Goal: Task Accomplishment & Management: Complete application form

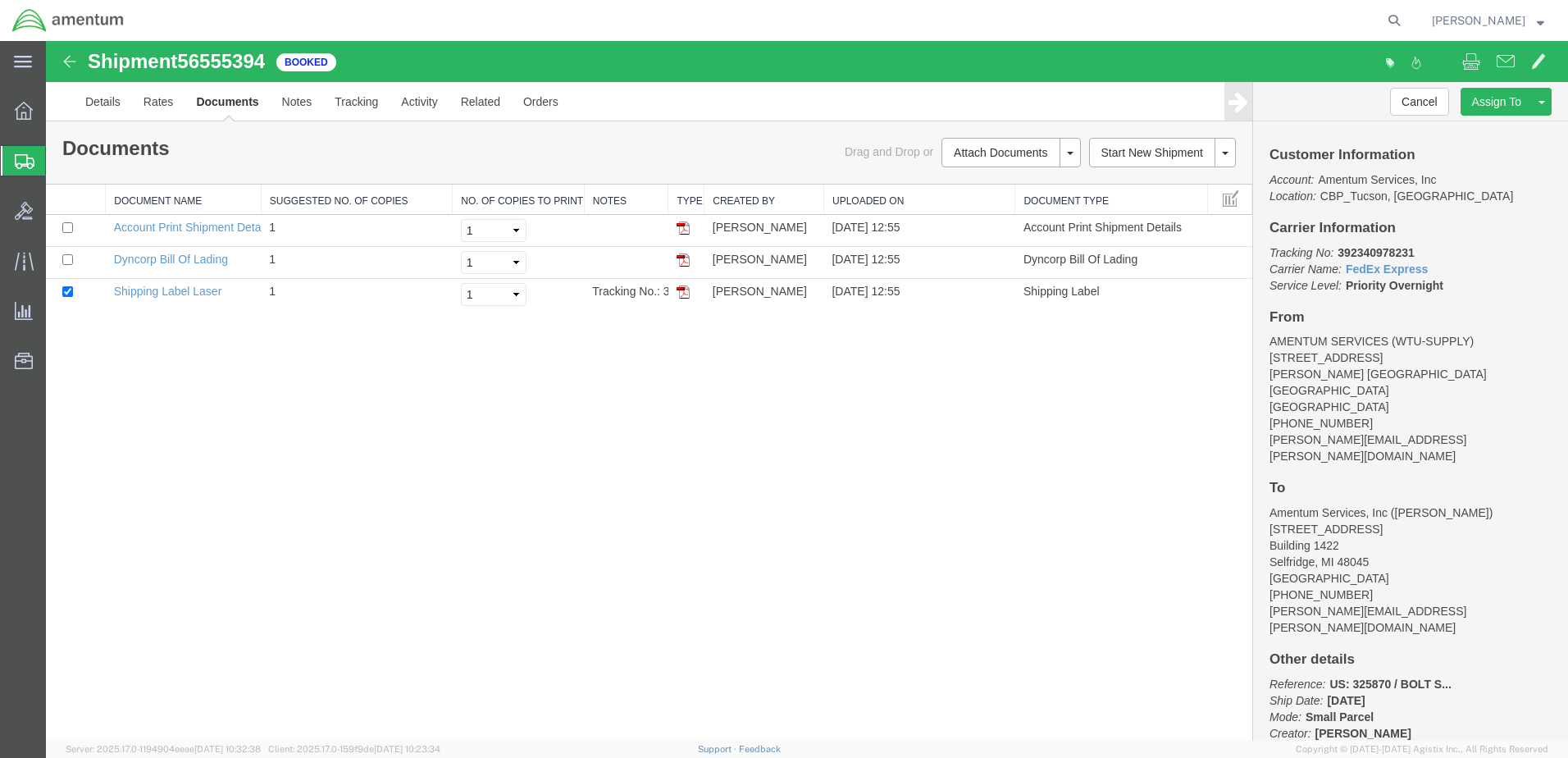
drag, startPoint x: 0, startPoint y: 0, endPoint x: 102, endPoint y: 242, distance: 262.6
click at [0, 0] on span "Create from Template" at bounding box center [0, 0] width 0 height 0
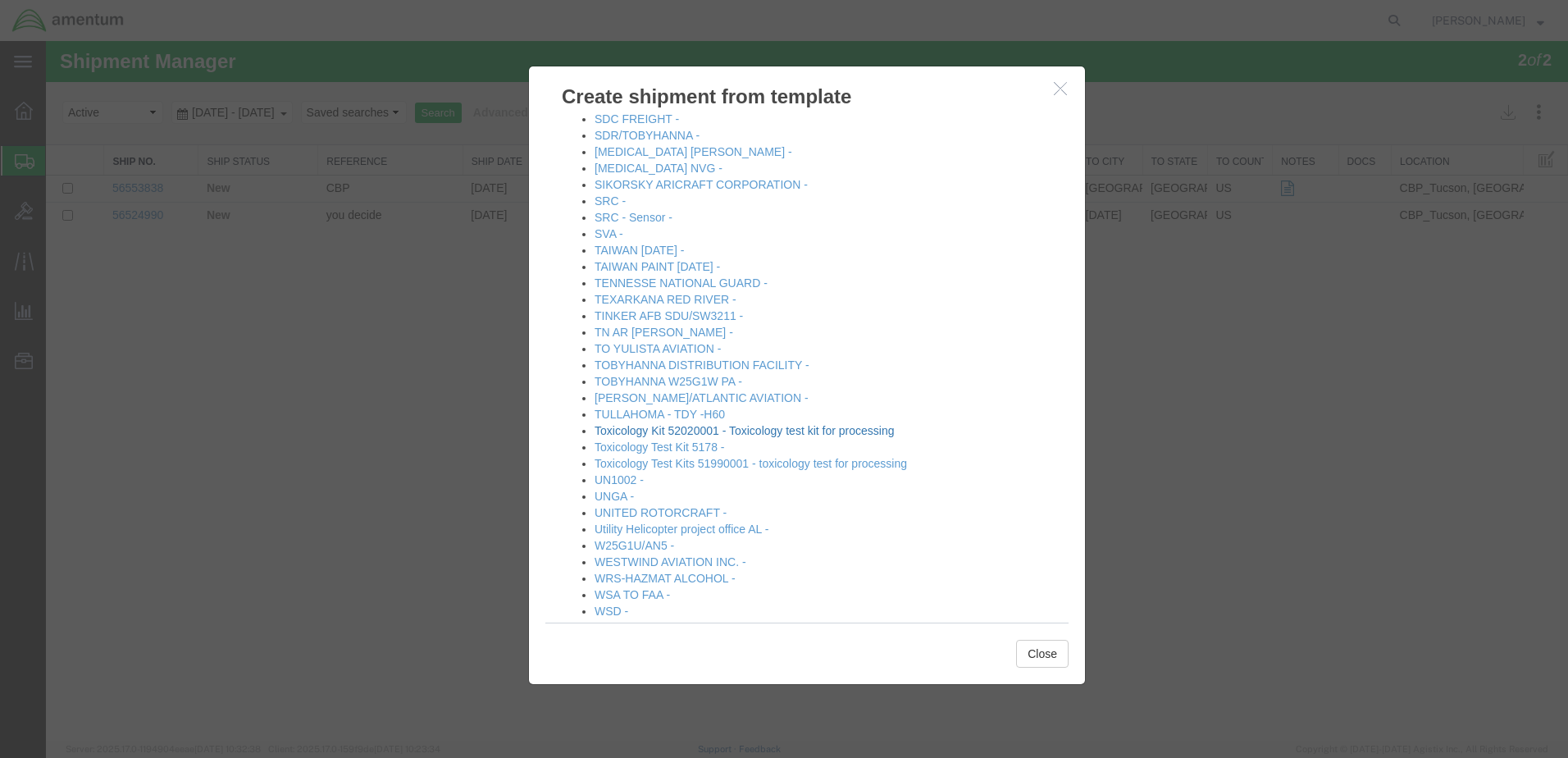
scroll to position [1880, 0]
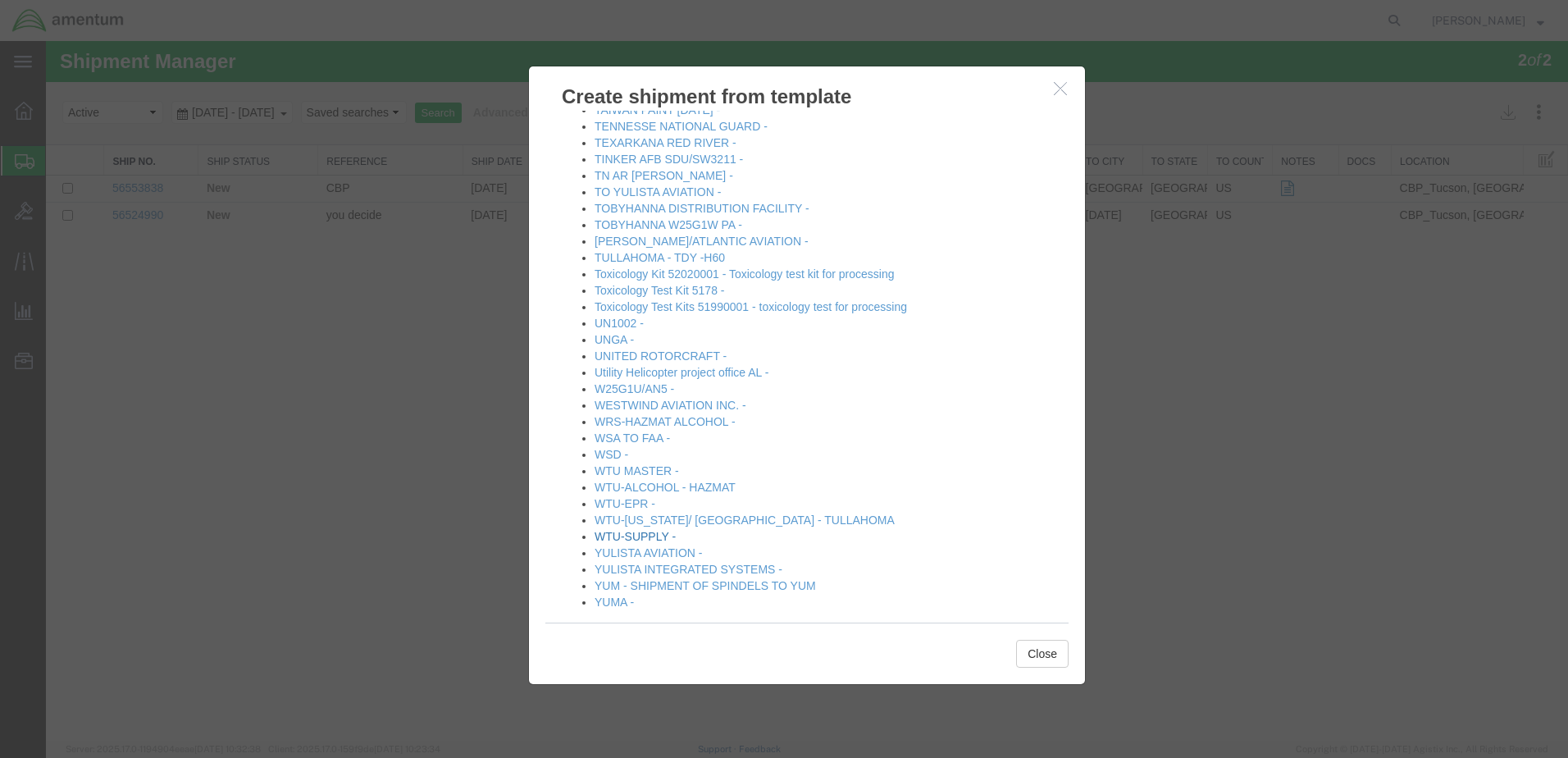
click at [642, 530] on link "WTU-SUPPLY -" at bounding box center [635, 536] width 82 height 13
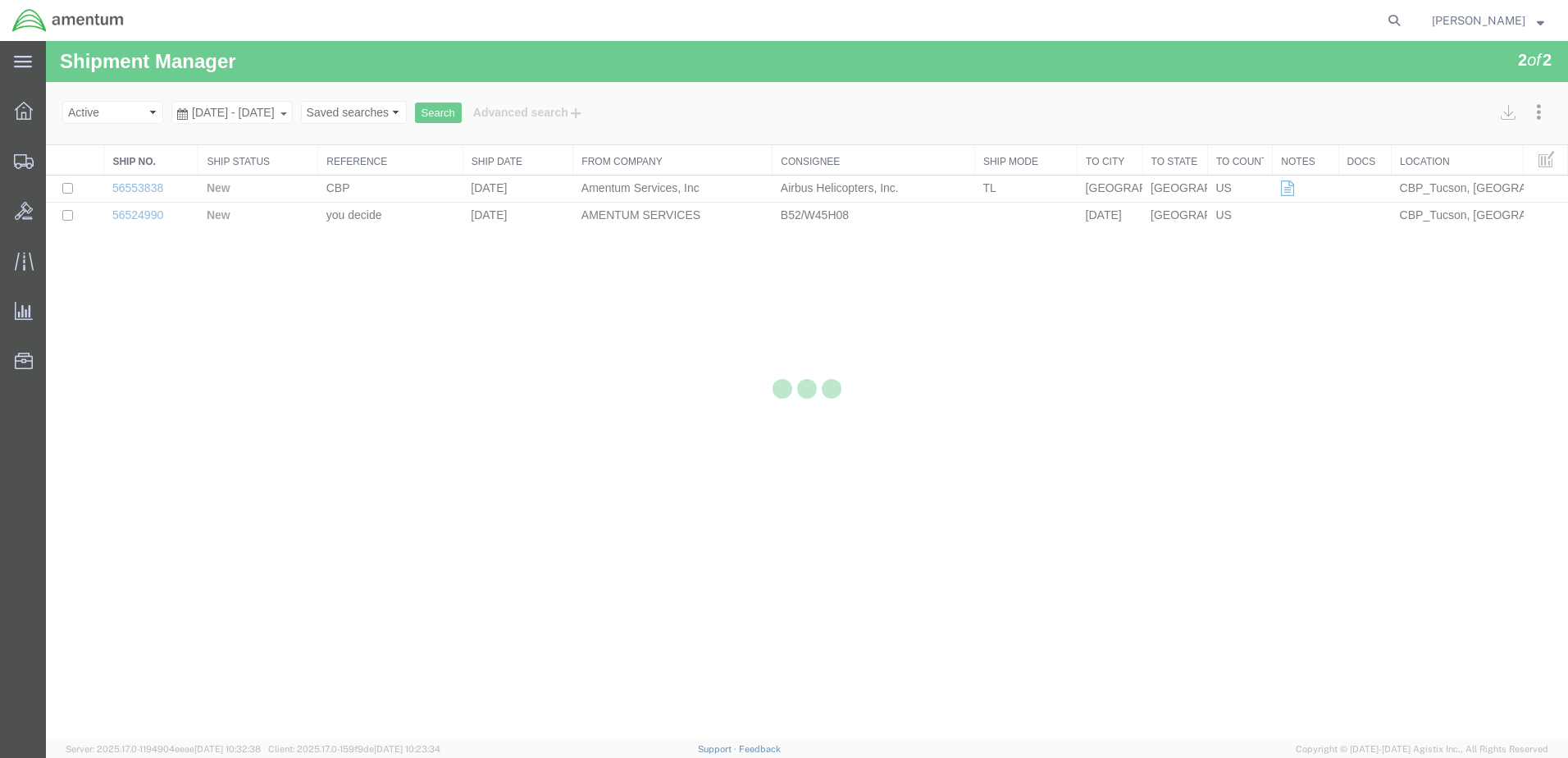
select select "49949"
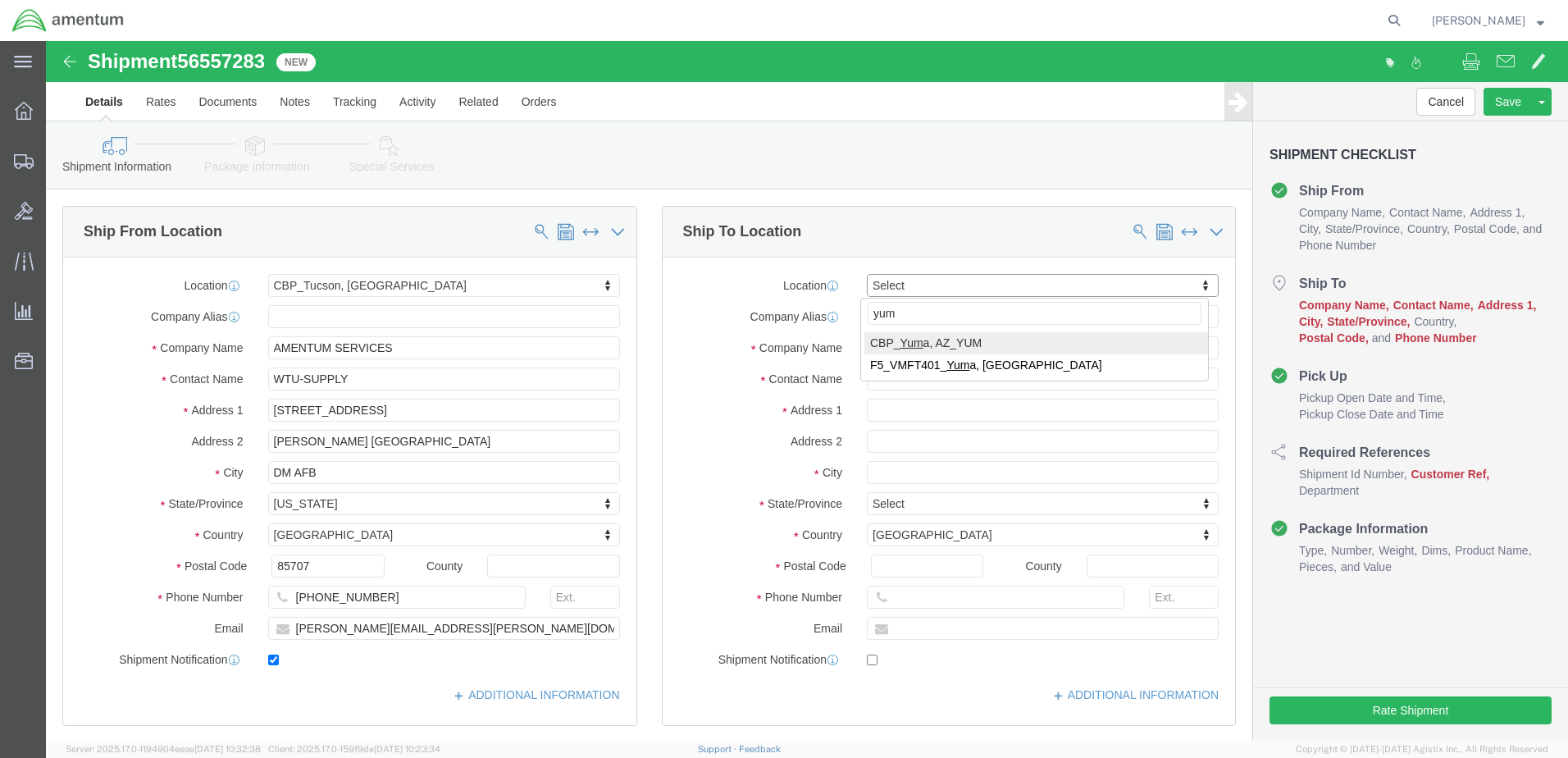
type input "yum"
select select "49951"
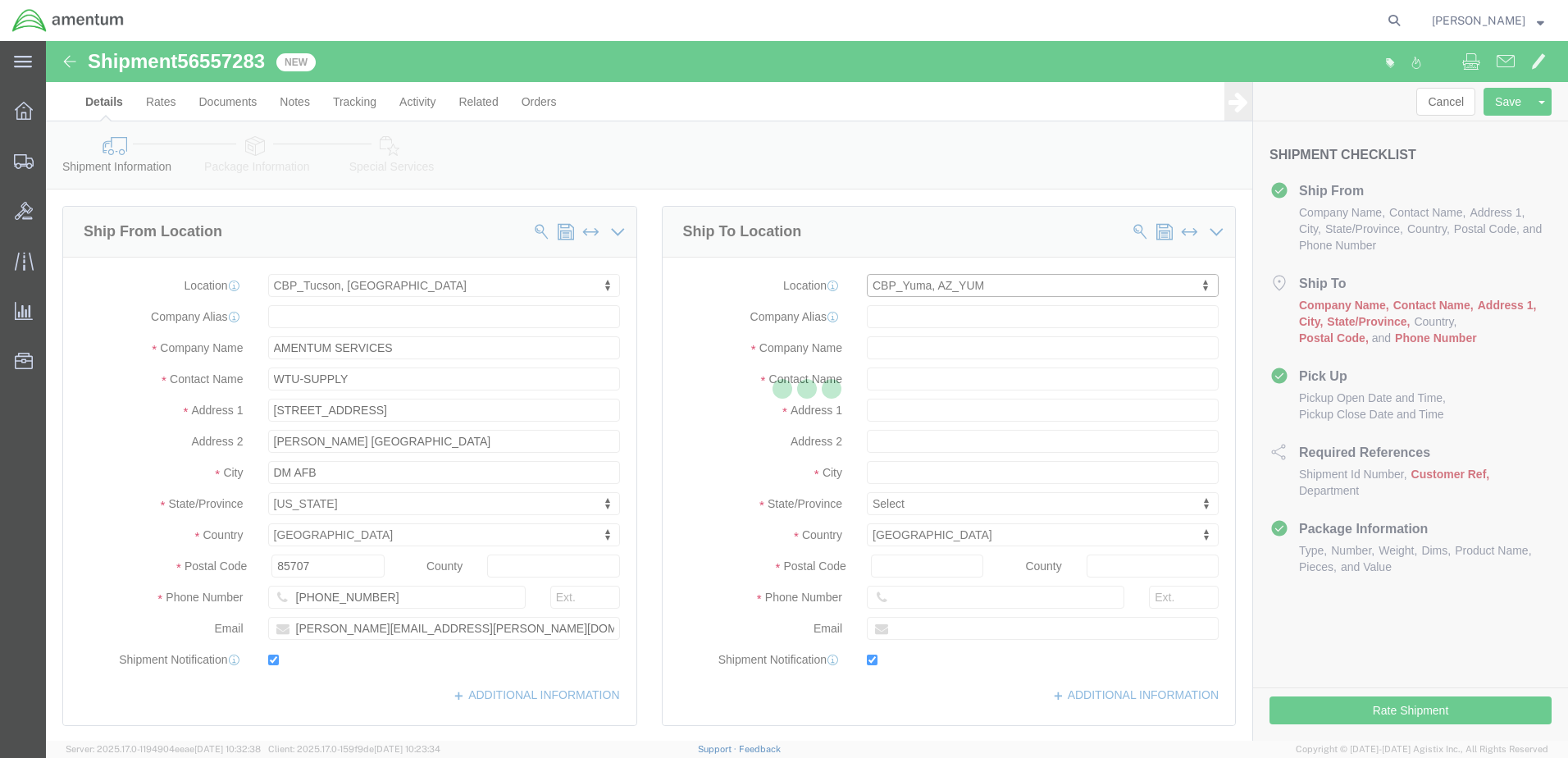
type input "Amentum Services, Inc"
type input "[PERSON_NAME]"
type input "[STREET_ADDRESS]"
type input "Yuma"
type input "85365"
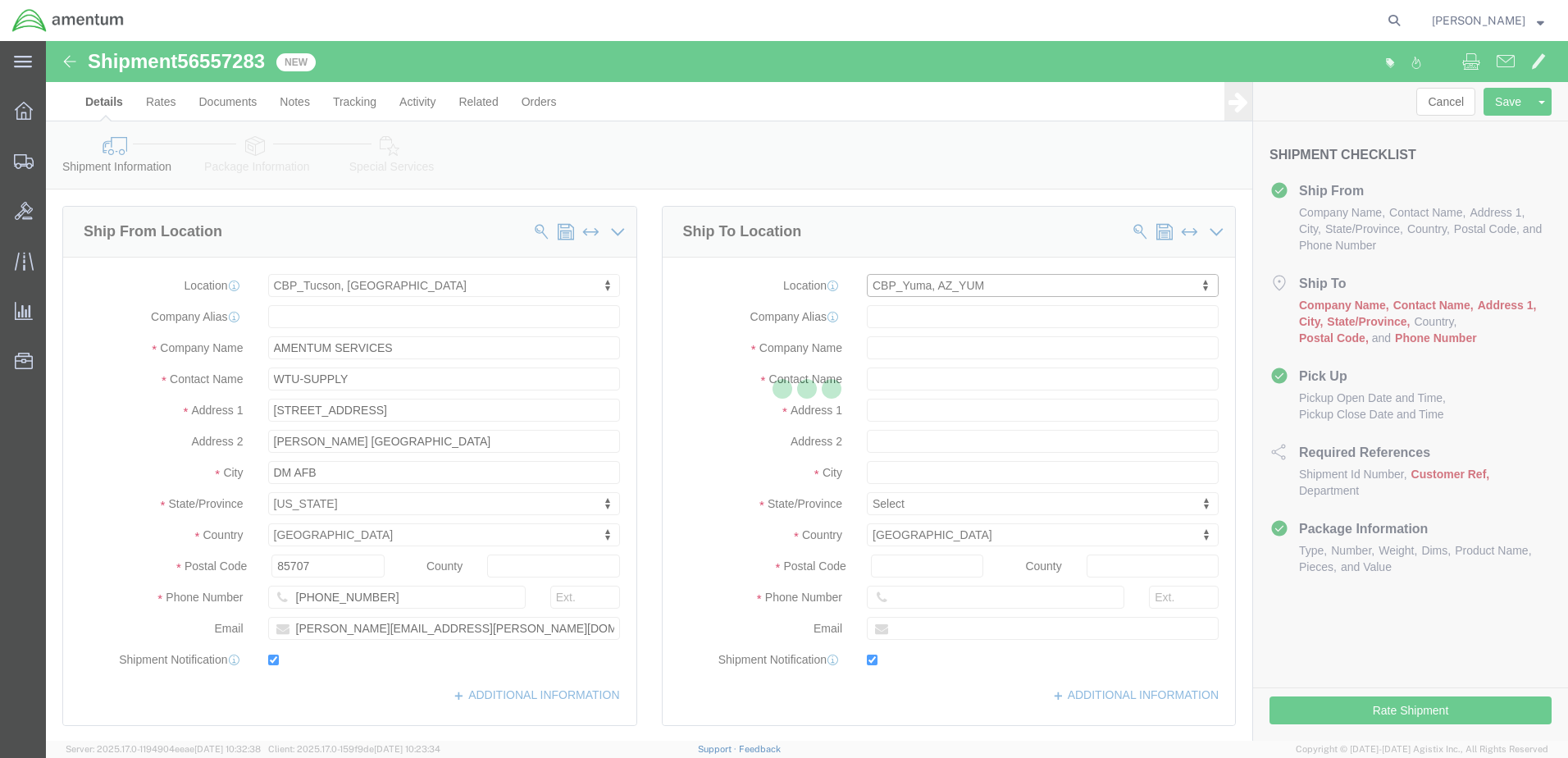
type input "[PHONE_NUMBER]"
type input "215"
type input "[PERSON_NAME][EMAIL_ADDRESS][PERSON_NAME][DOMAIN_NAME]"
checkbox input "true"
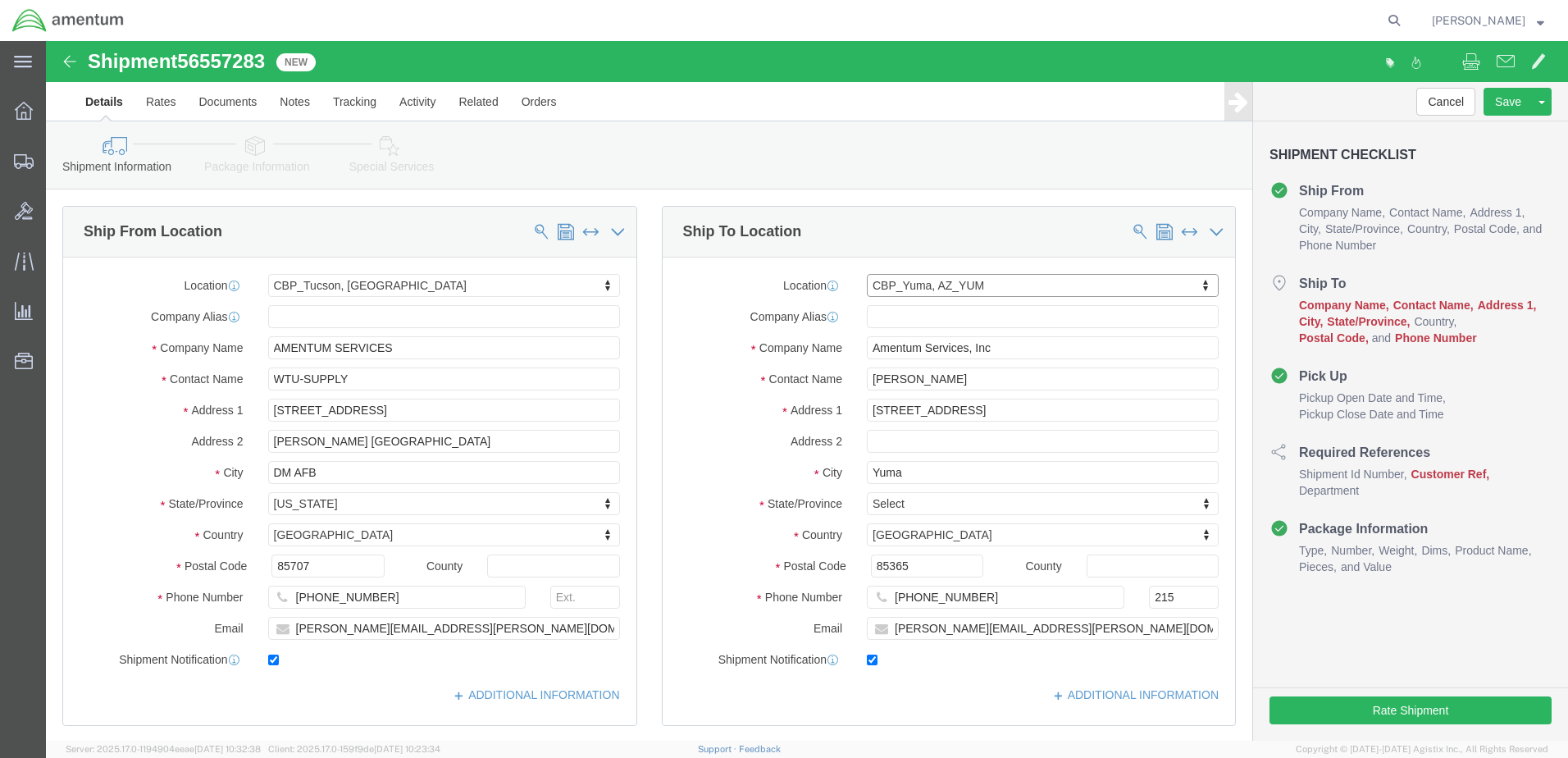
select select "AZ"
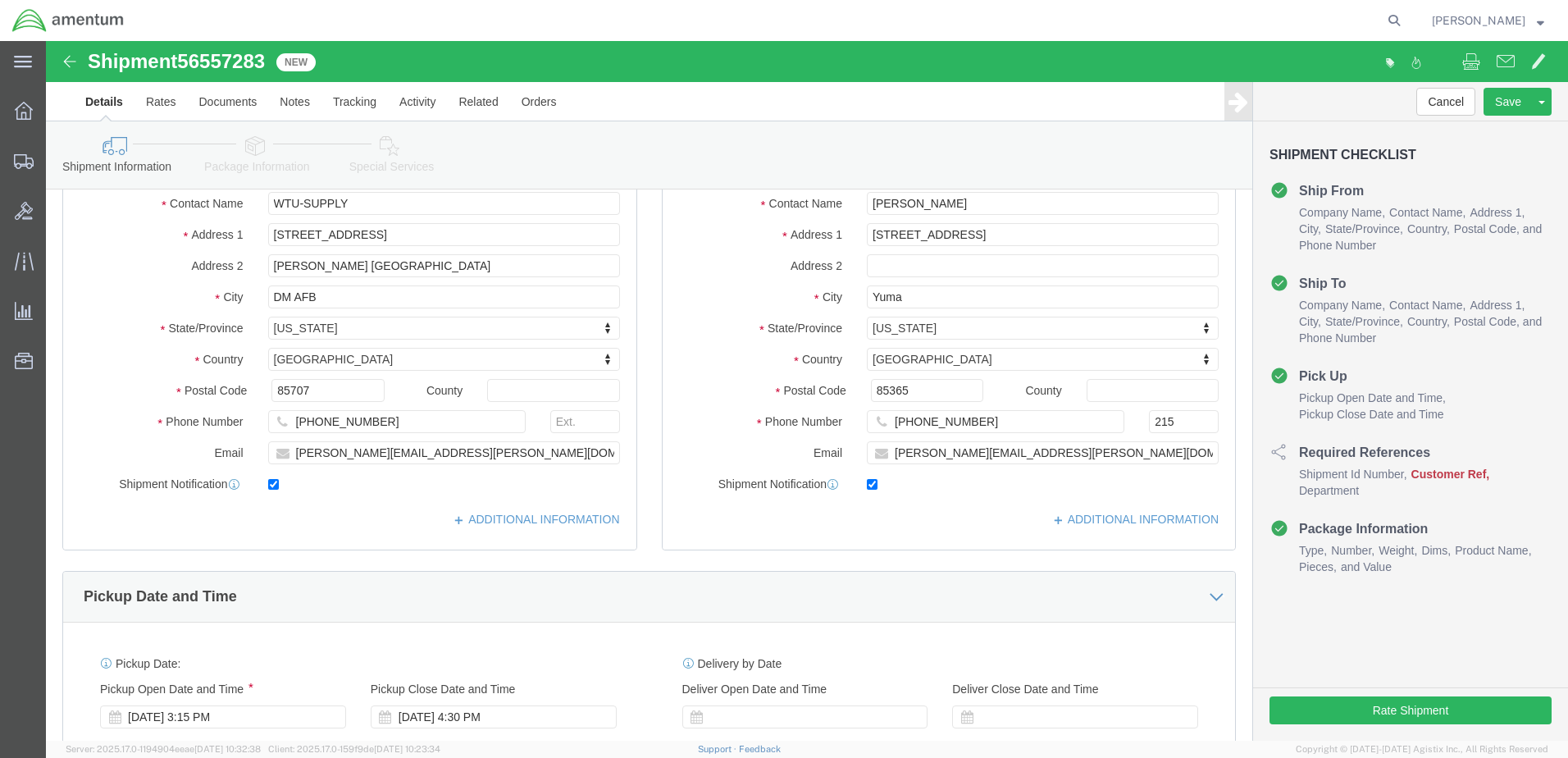
scroll to position [492, 0]
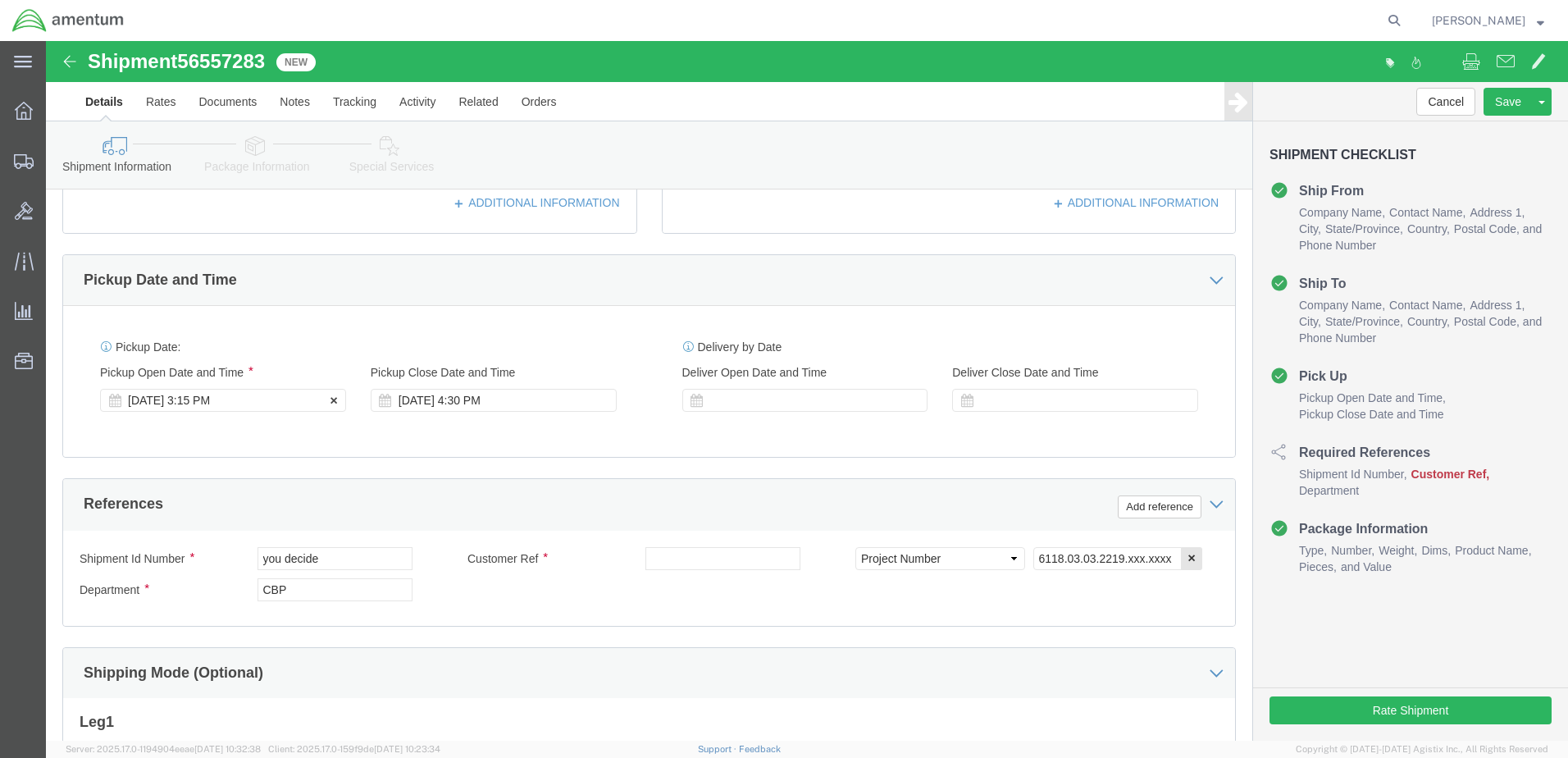
click div "[DATE] 3:15 PM"
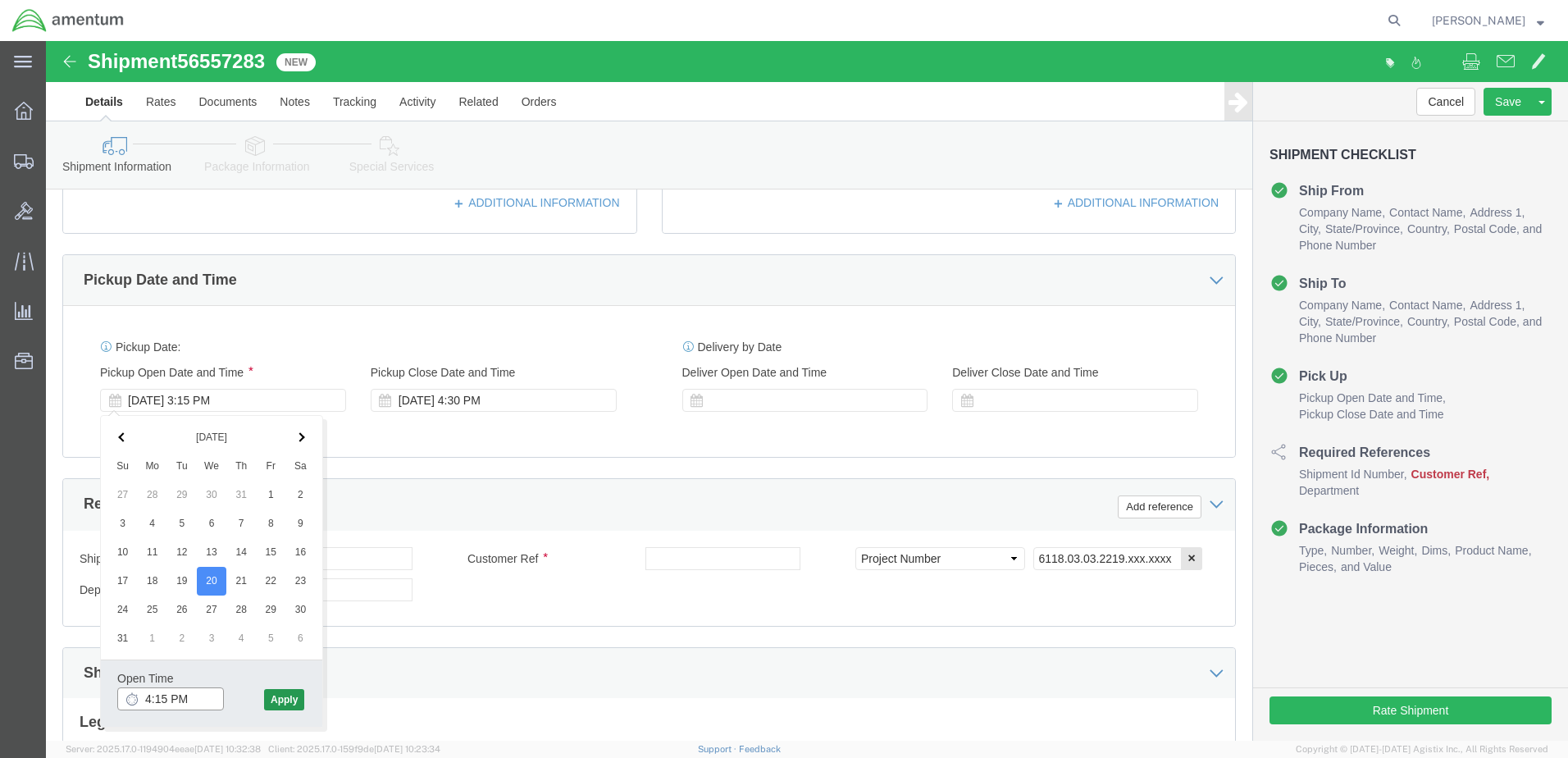
type input "4:15 PM"
click button "Apply"
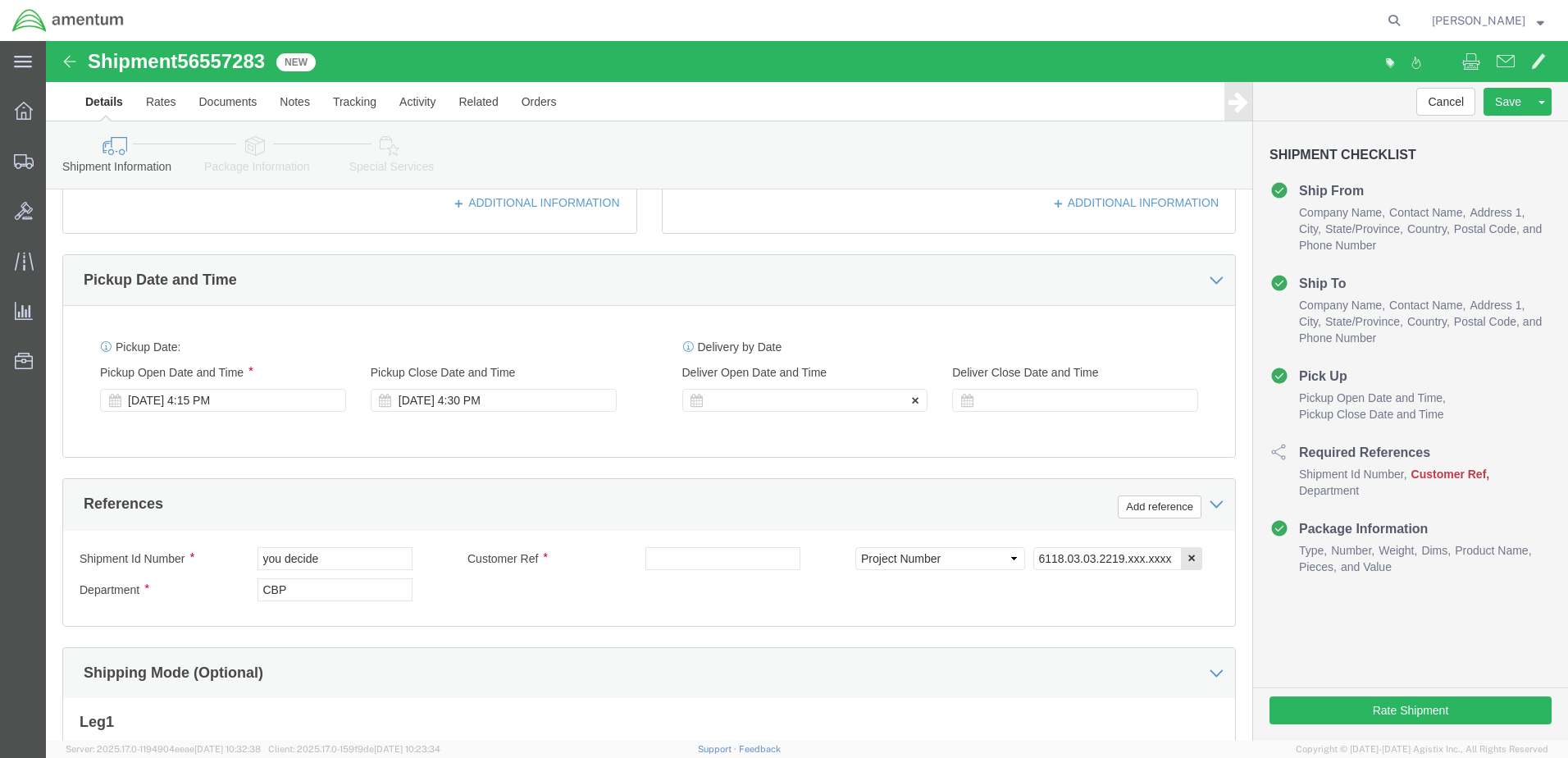
click div
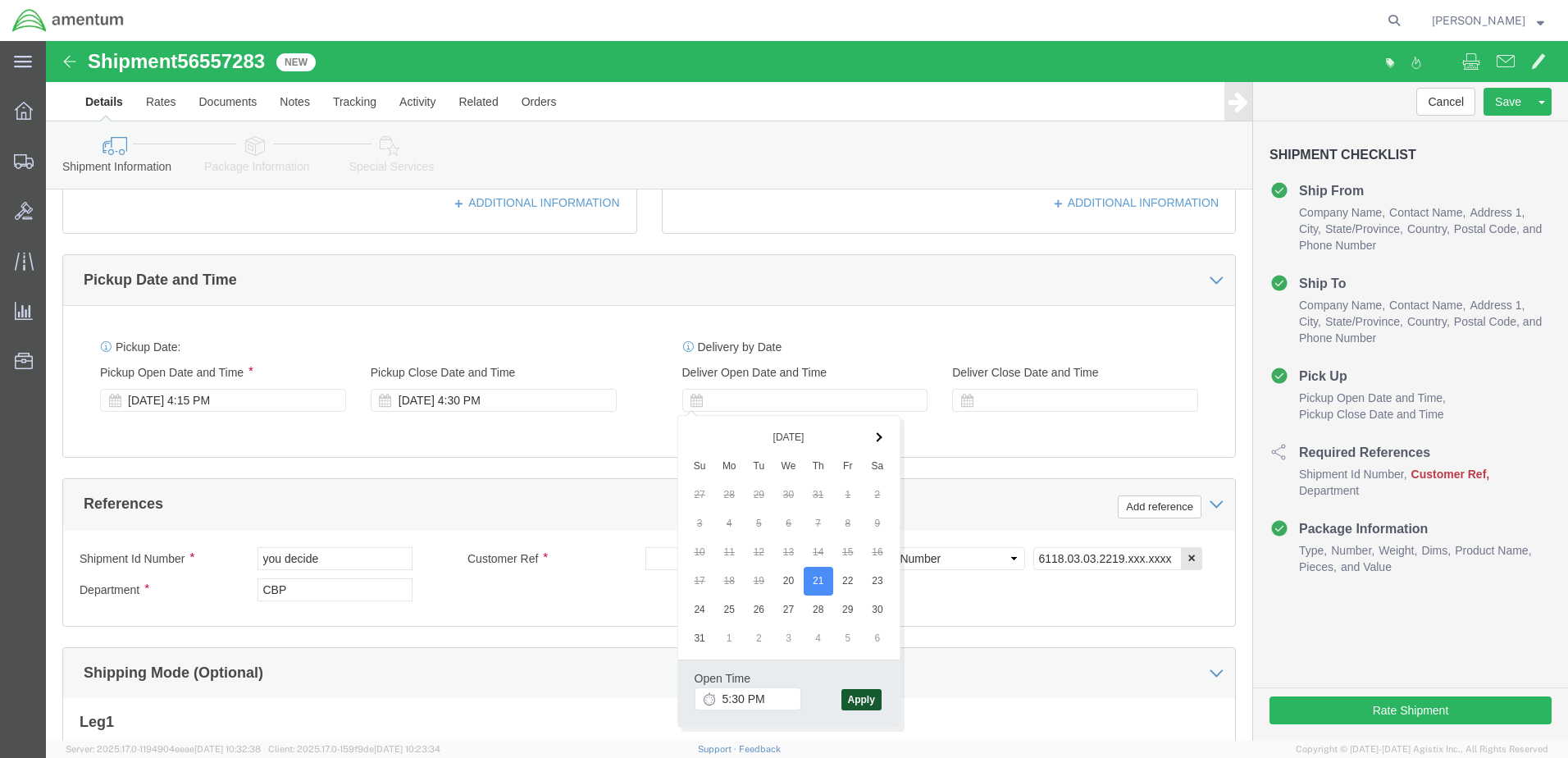
click button "Apply"
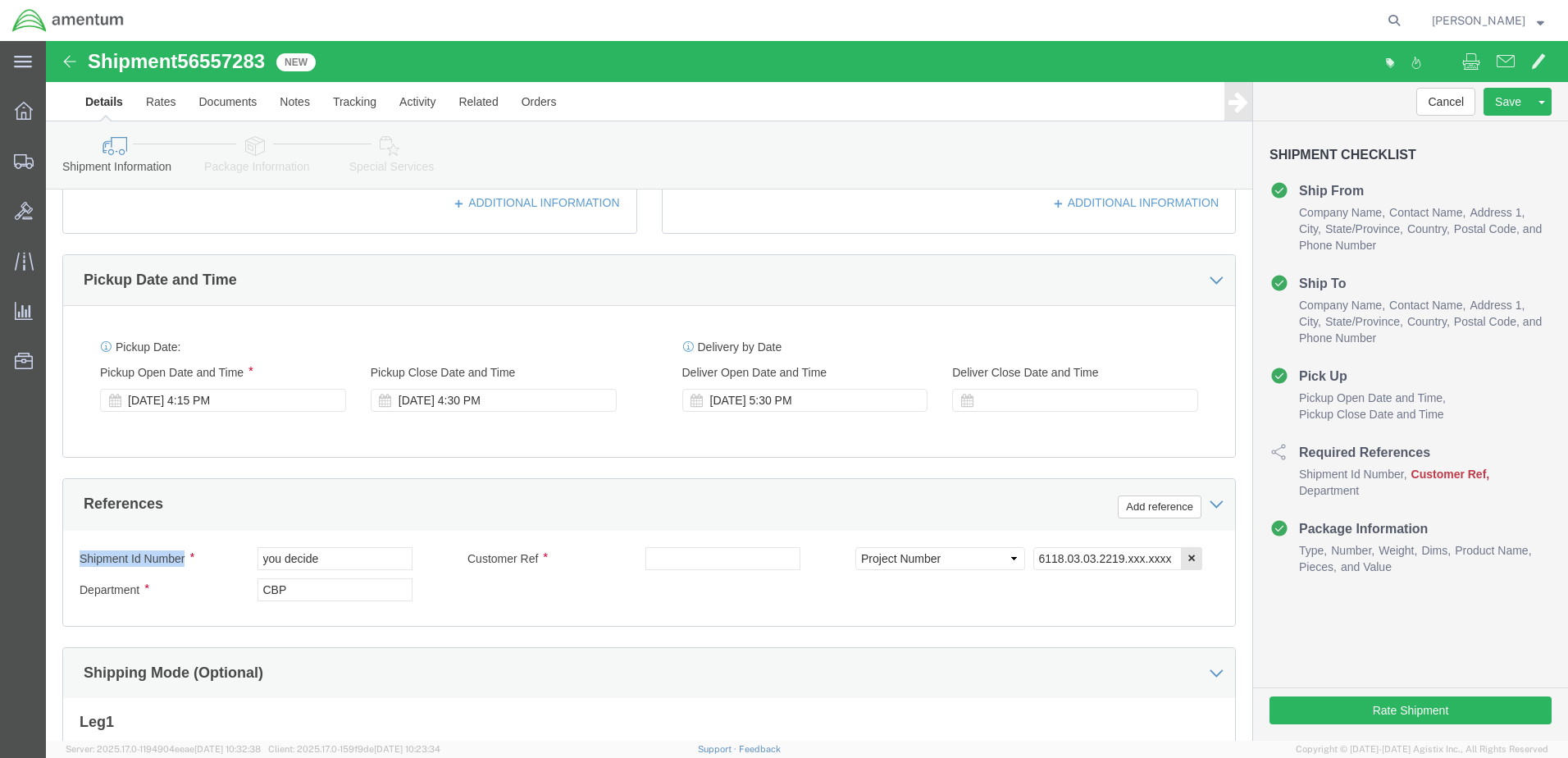
drag, startPoint x: 264, startPoint y: 529, endPoint x: -49, endPoint y: 497, distance: 314.6
click html "Shipment 56557283 New Details Rates Documents Notes Tracking Activity Related O…"
click input "you decide"
type input "y"
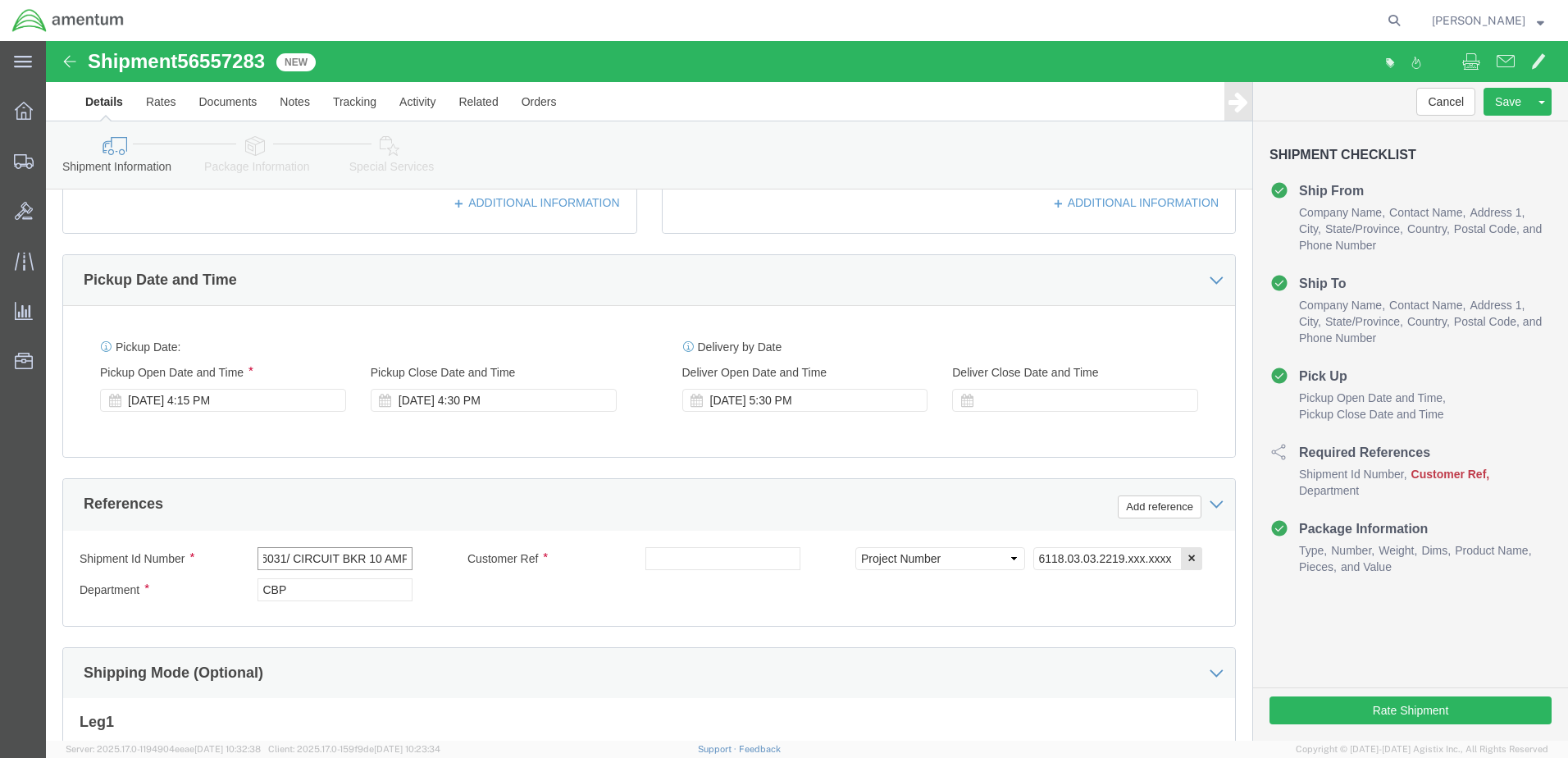
scroll to position [0, 44]
click input "US: 326031/ CIRCUIT BKR 10 AMP"
type input "US: 326031/ CIRCUIT BKR 10 AMP"
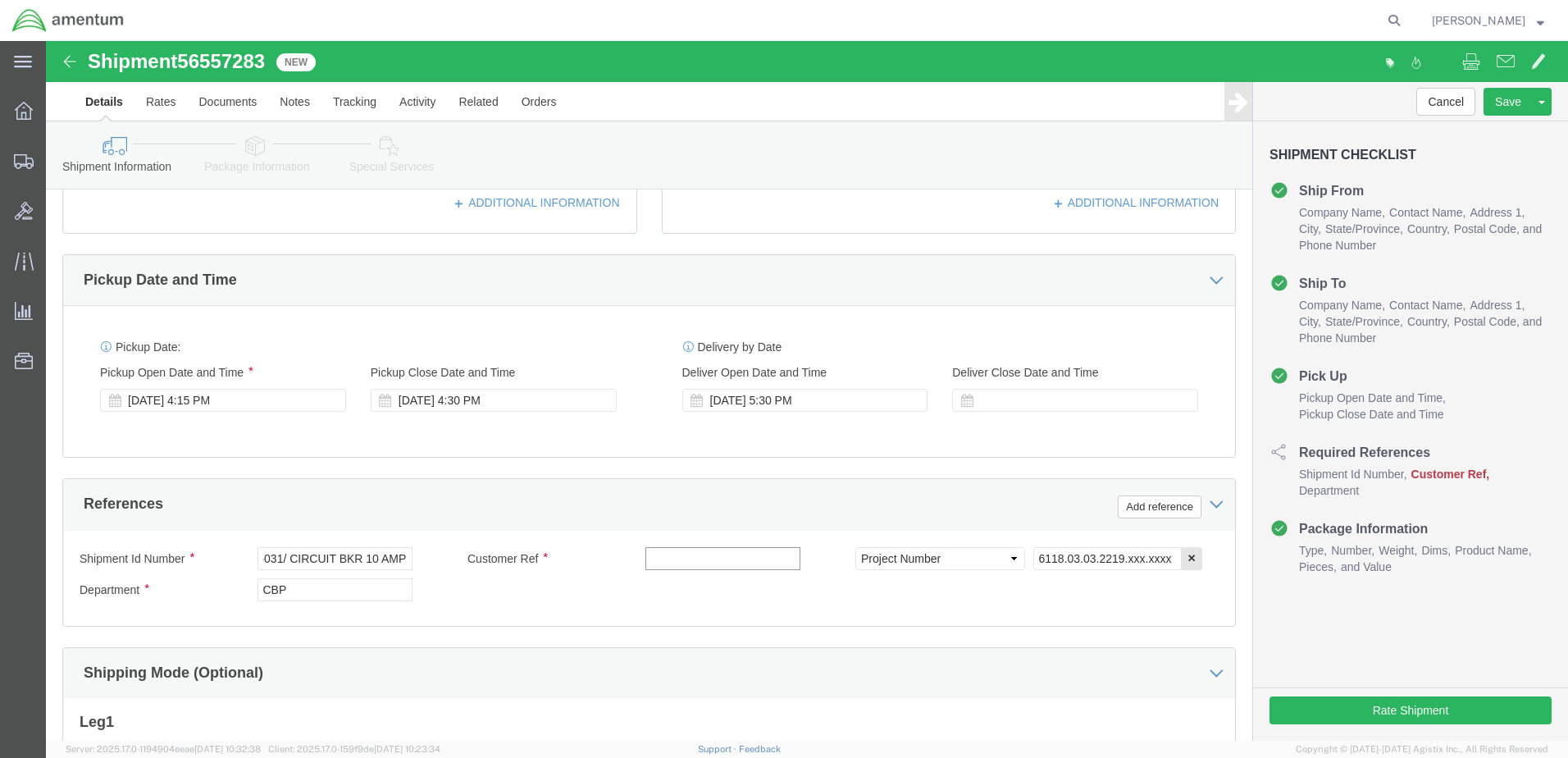
scroll to position [0, 0]
paste input "US: 326031/ CIRCUIT BKR 10 AMP"
type input "US: 326031/ CIRCUIT BKR 10 AMP"
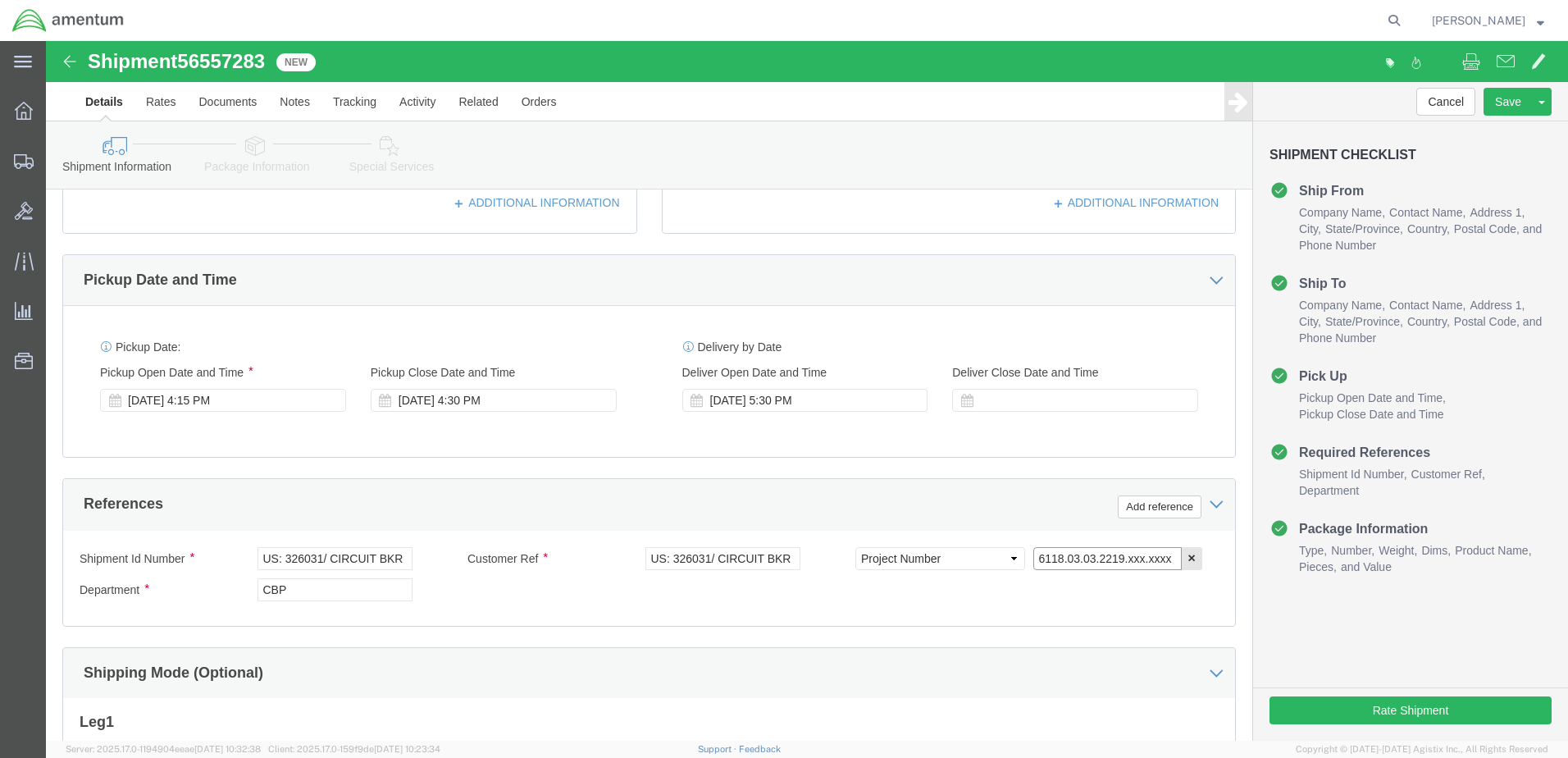
click input "6118.03.03.2219.xxx.xxxx"
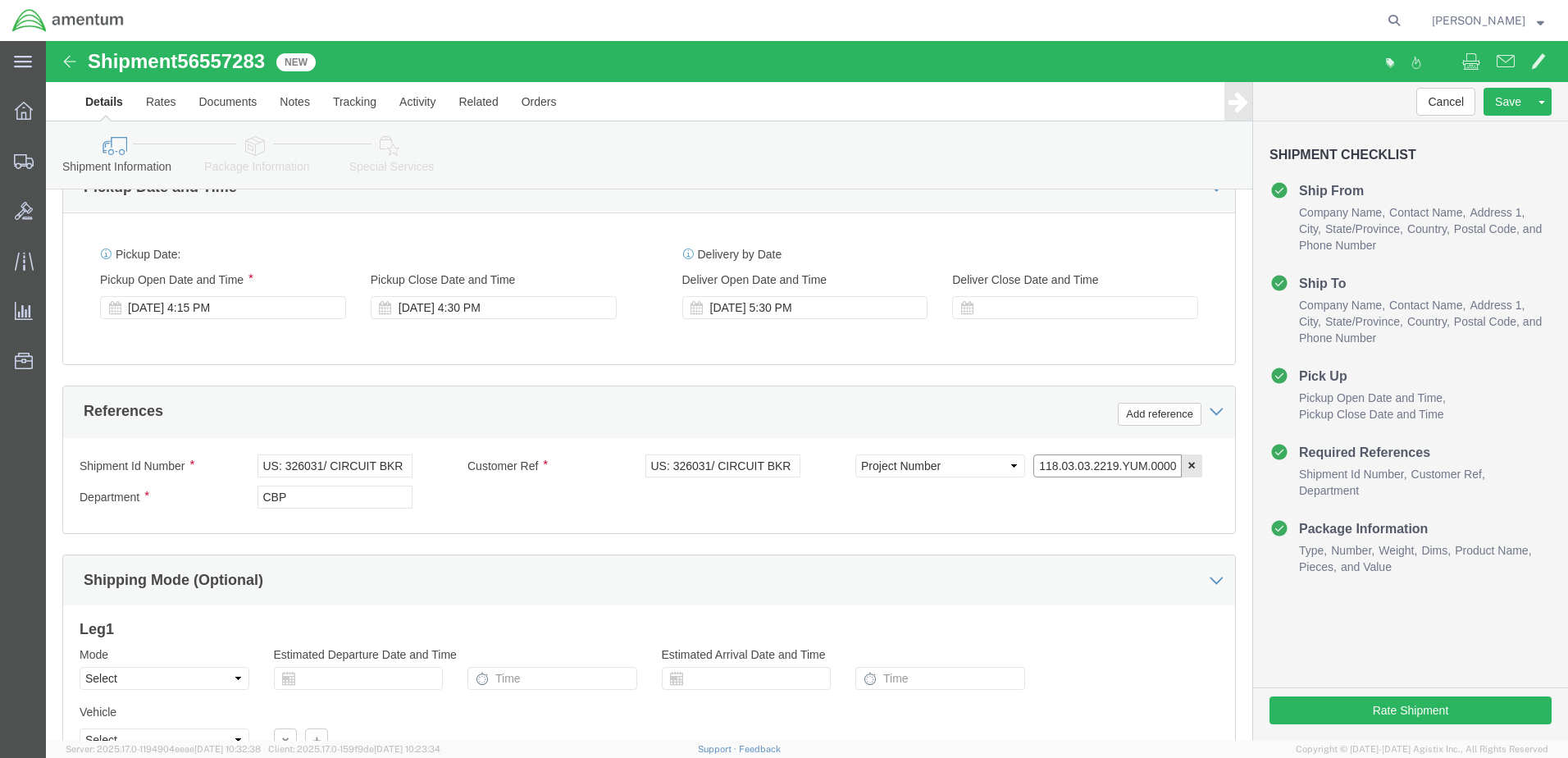
scroll to position [740, 0]
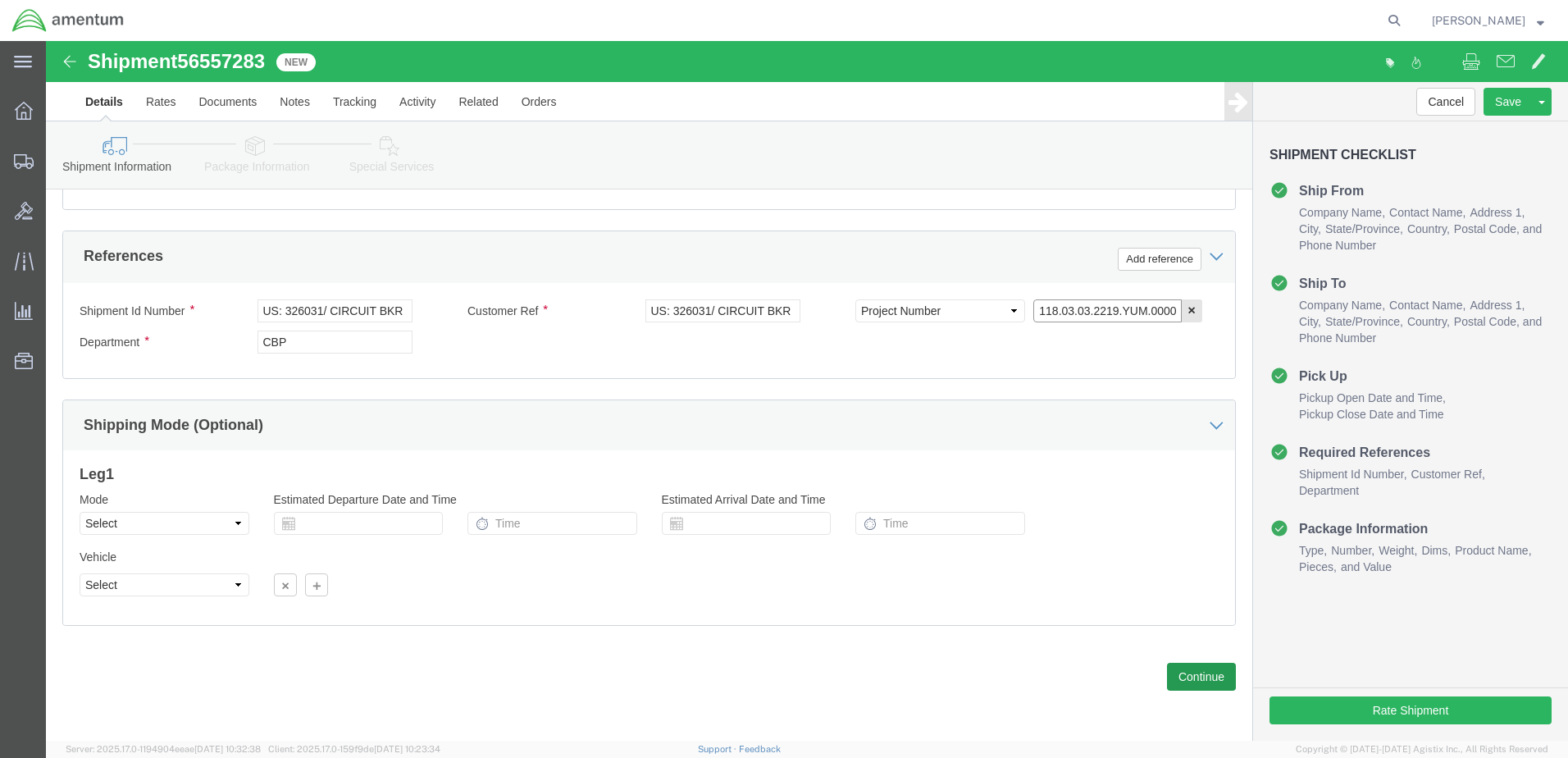
type input "6118.03.03.2219.YUM.0000"
click button "Continue"
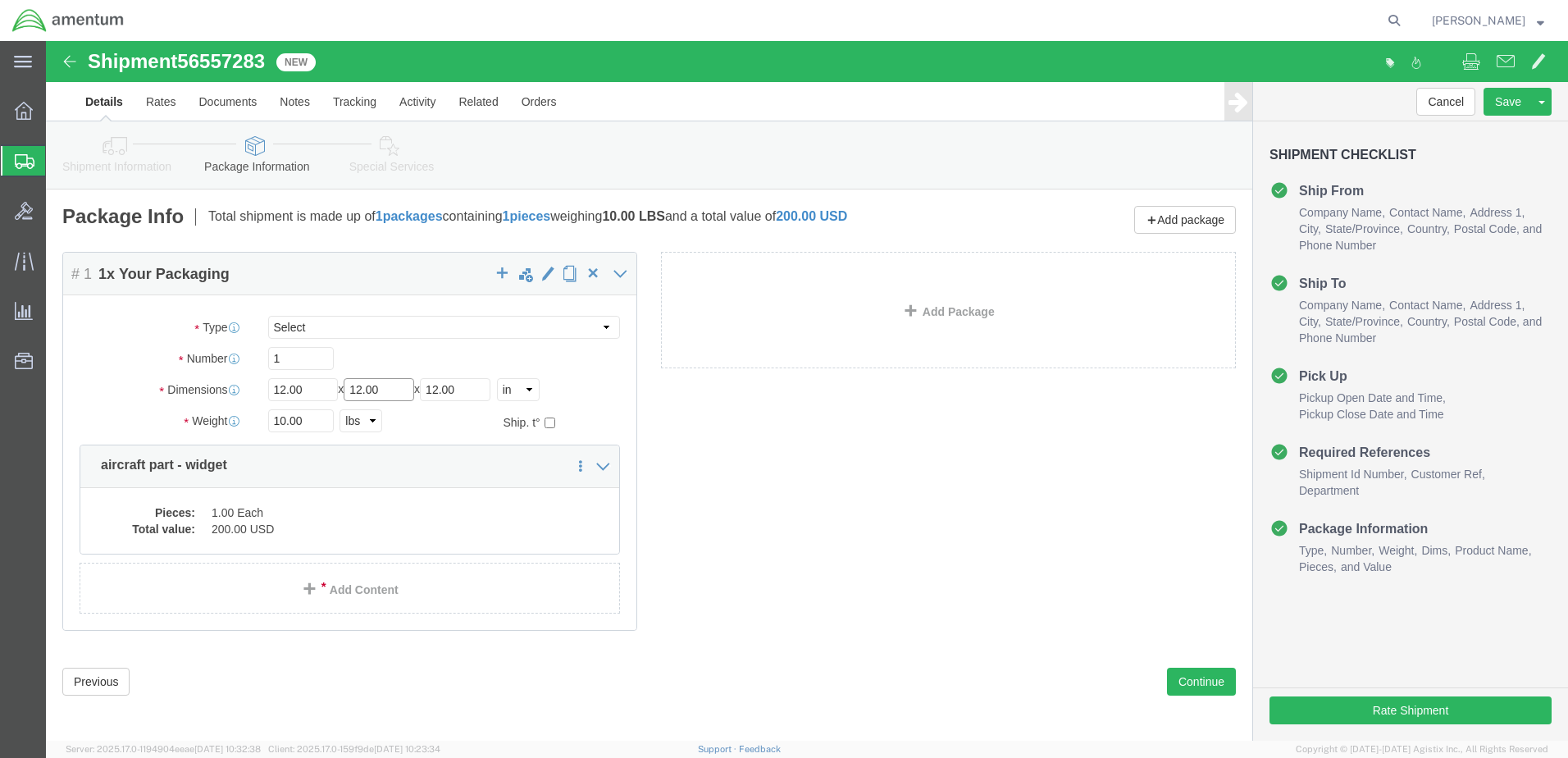
drag, startPoint x: 235, startPoint y: 350, endPoint x: 202, endPoint y: 353, distance: 33.1
click div "Dimensions Length 12.00 x Width 12.00 x Height 12.00 Select cm ft in"
type input "10"
type input "3"
type input "1.00"
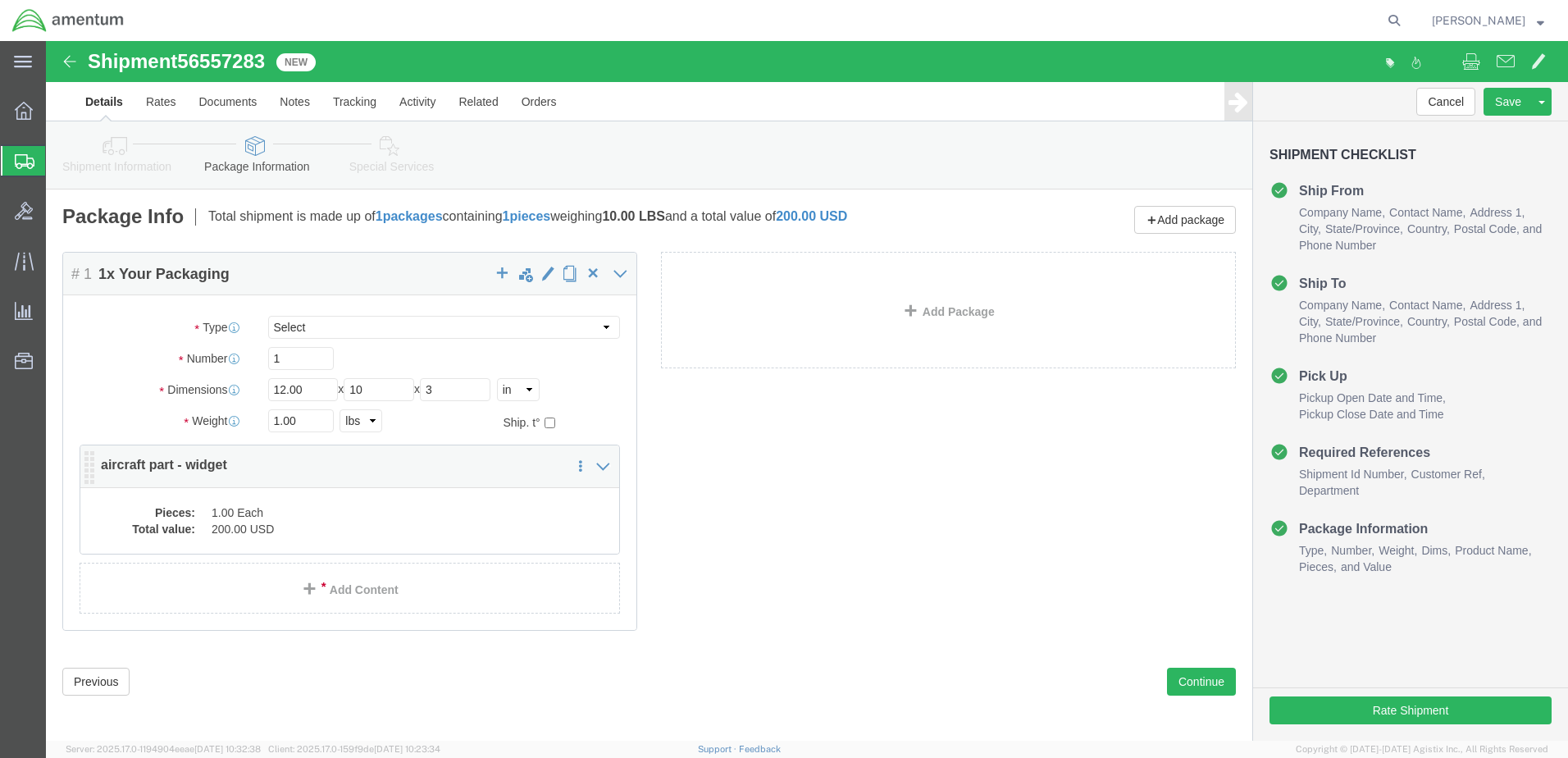
click dd "200.00 USD"
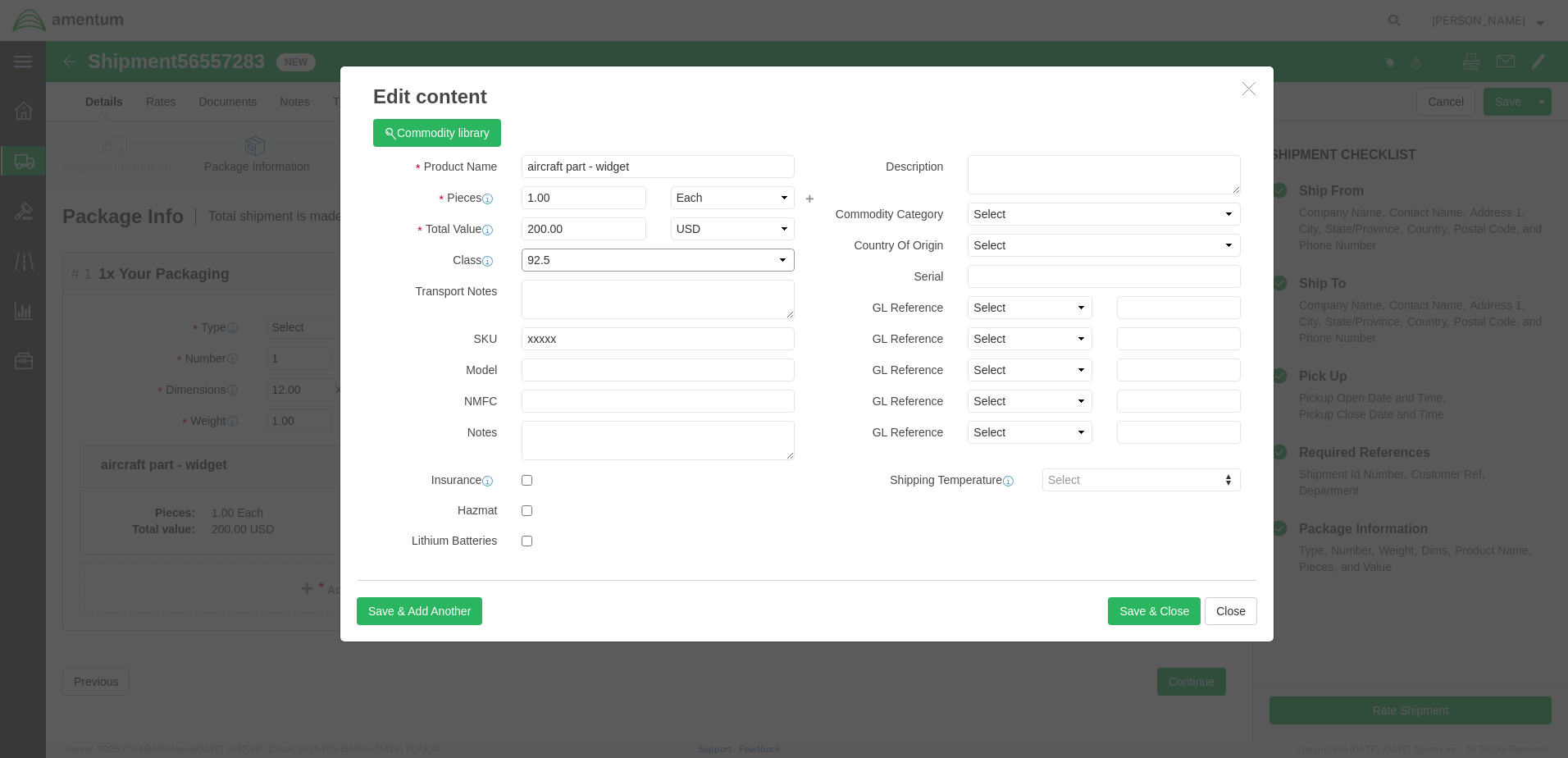
click select "Select 50 55 60 65 70 85 92.5 100 125 175 250 300 400"
select select "175"
click select "Select 50 55 60 65 70 85 92.5 100 125 175 250 300 400"
drag, startPoint x: 618, startPoint y: 127, endPoint x: 205, endPoint y: 119, distance: 413.1
click div "Edit content Commodity library Product Name aircraft part - widget Pieces 1.00 …"
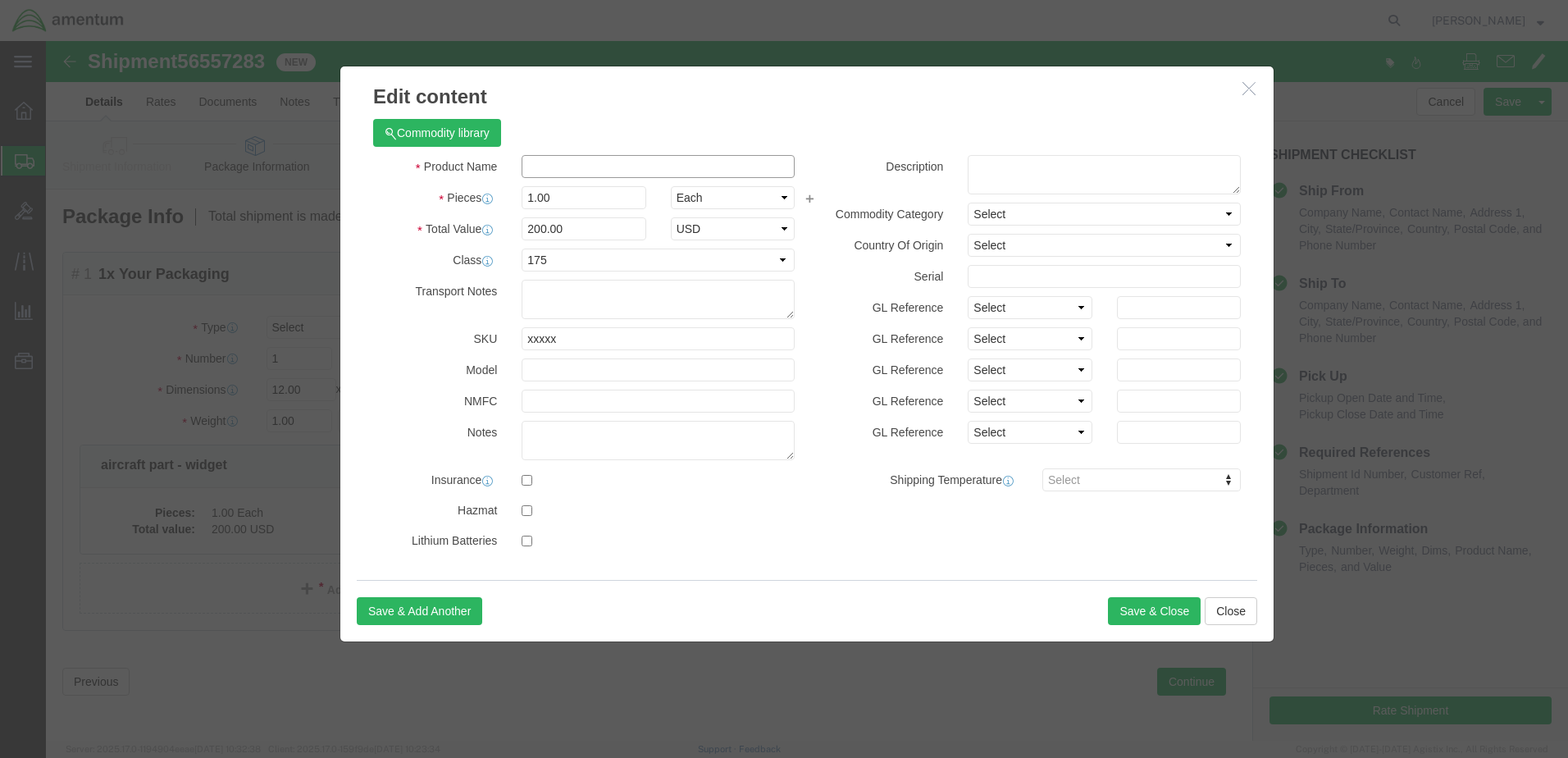
paste input "US: 326031/ CIRCUIT BKR 10 AMP"
type input "US: 326031/ CIRCUIT BKR 10 AMP"
type input "24.83"
click button "Save & Close"
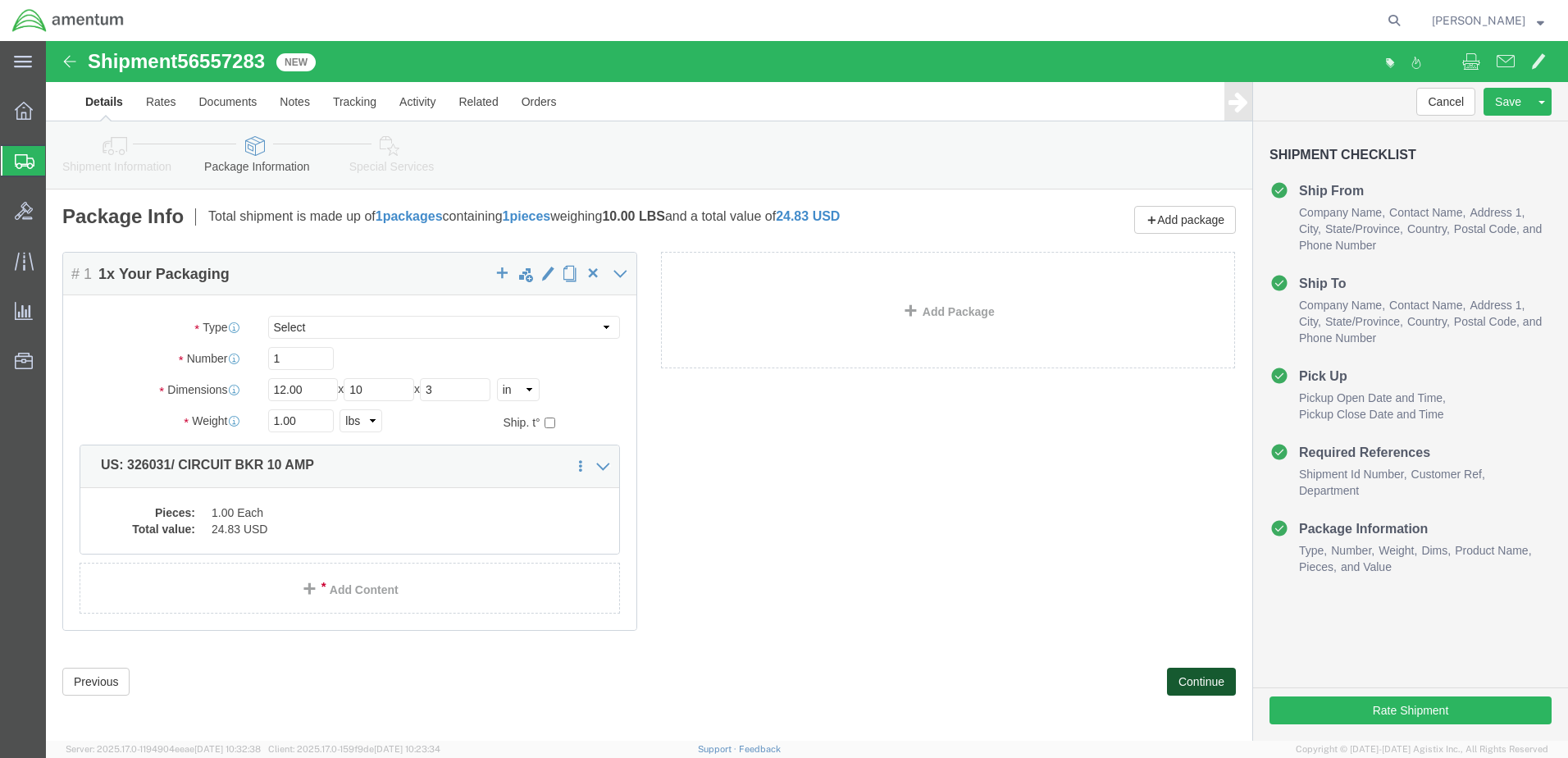
drag, startPoint x: 1134, startPoint y: 641, endPoint x: 1140, endPoint y: 630, distance: 12.5
click button "Continue"
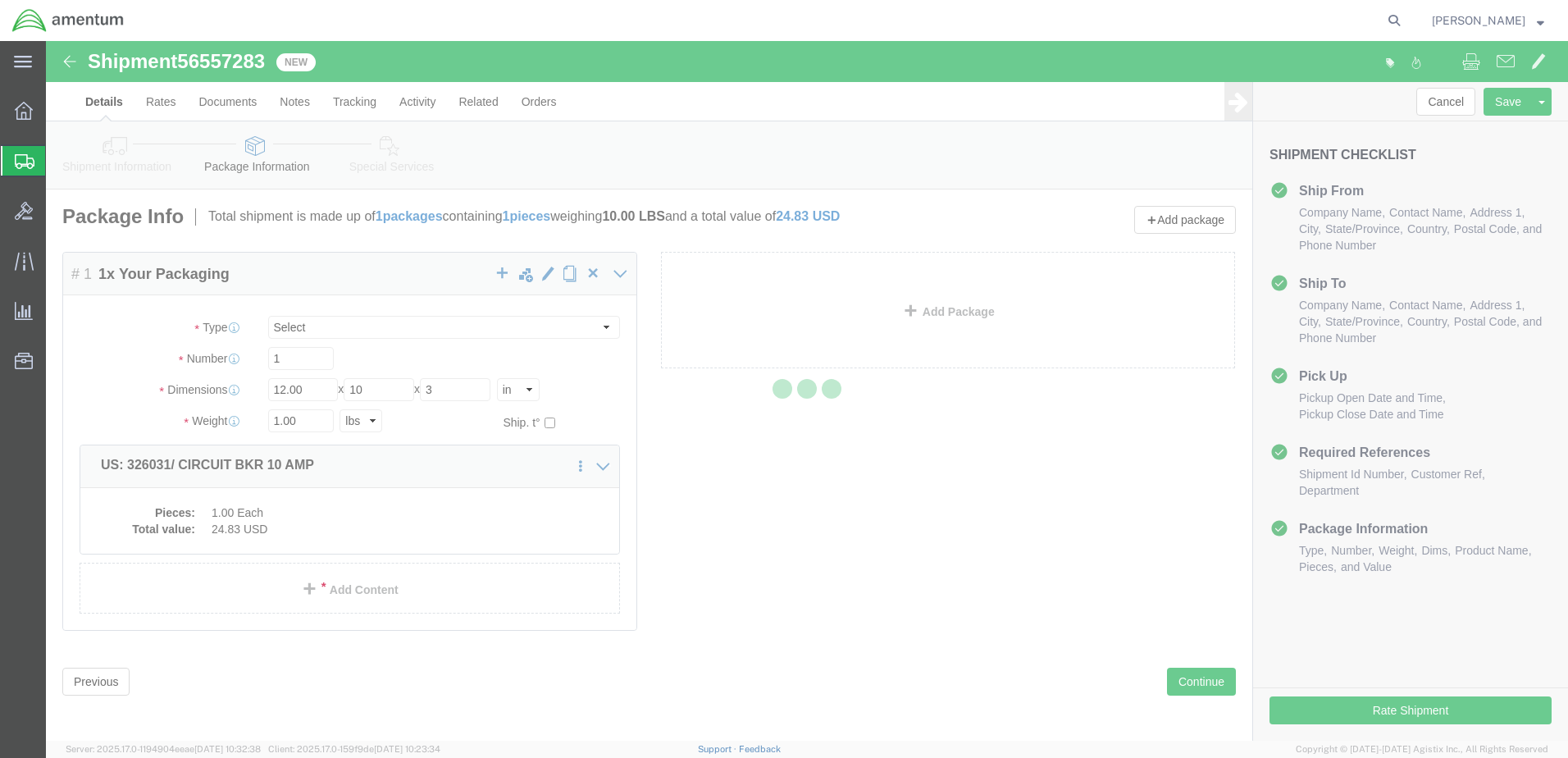
select select
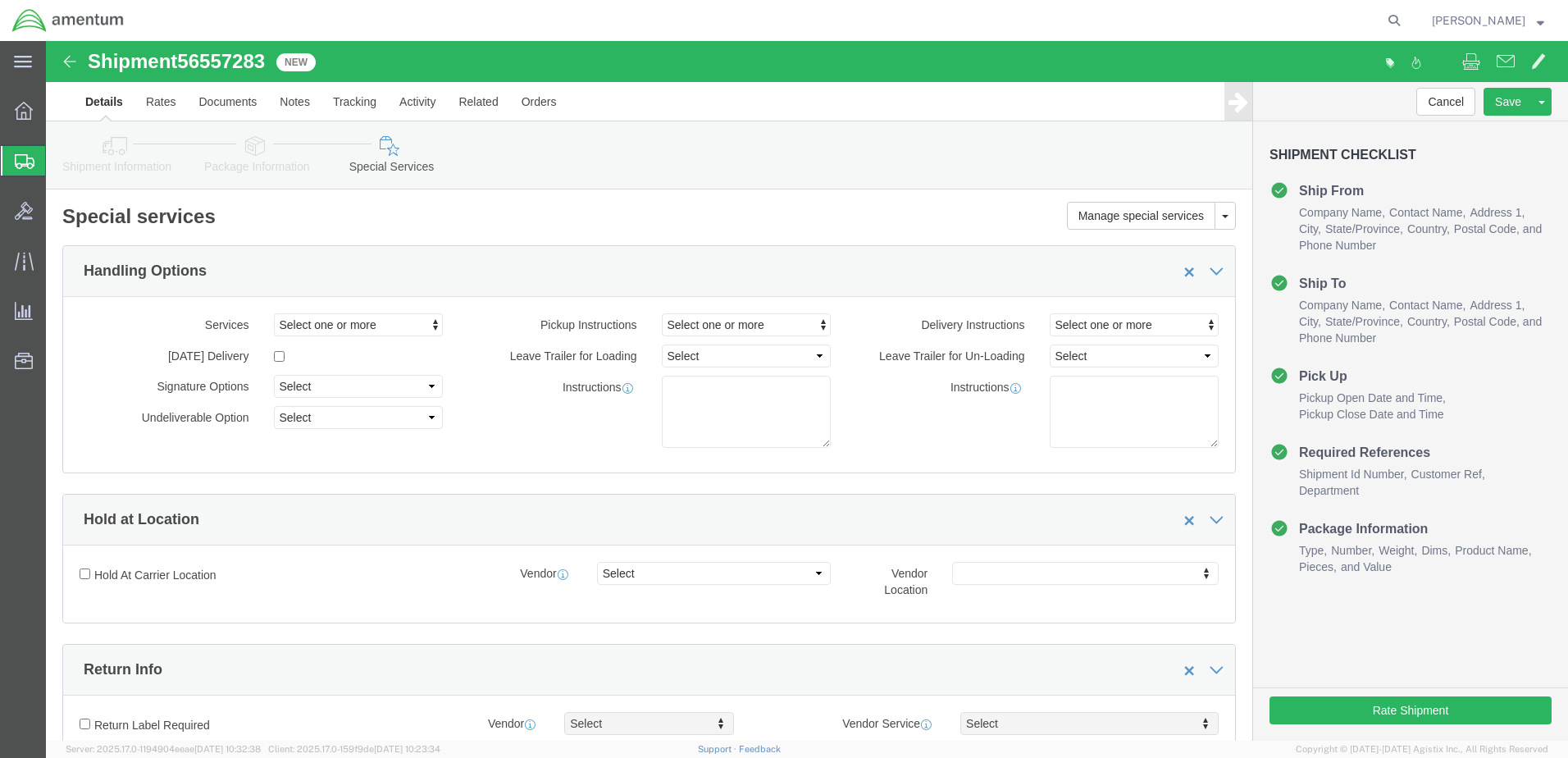
select select "DEPARTMENT"
click button "Rate Shipment"
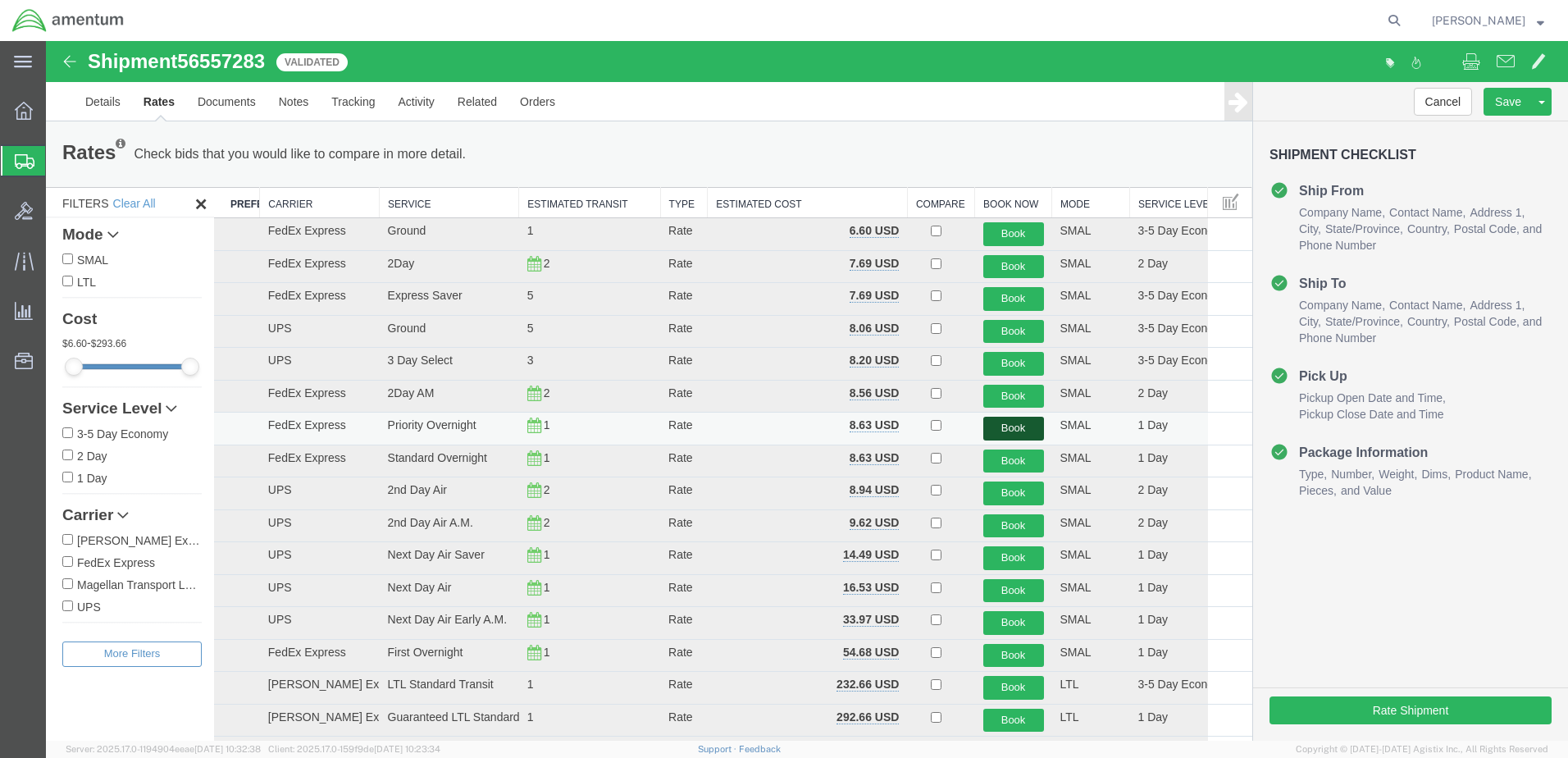
click at [1001, 434] on button "Book" at bounding box center [1013, 428] width 60 height 24
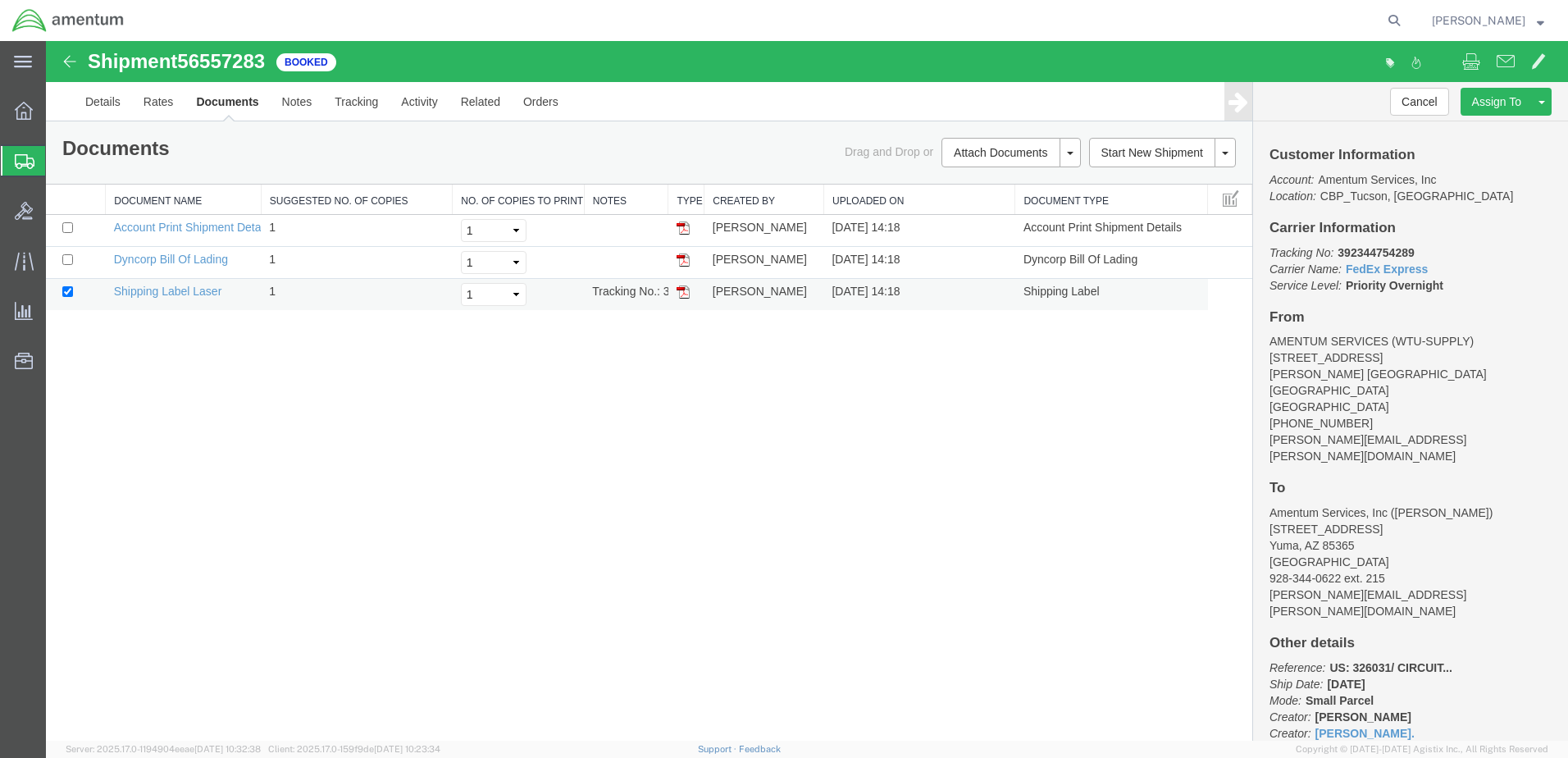
click at [681, 291] on img at bounding box center [683, 292] width 13 height 13
click at [0, 0] on span "Create from Template" at bounding box center [0, 0] width 0 height 0
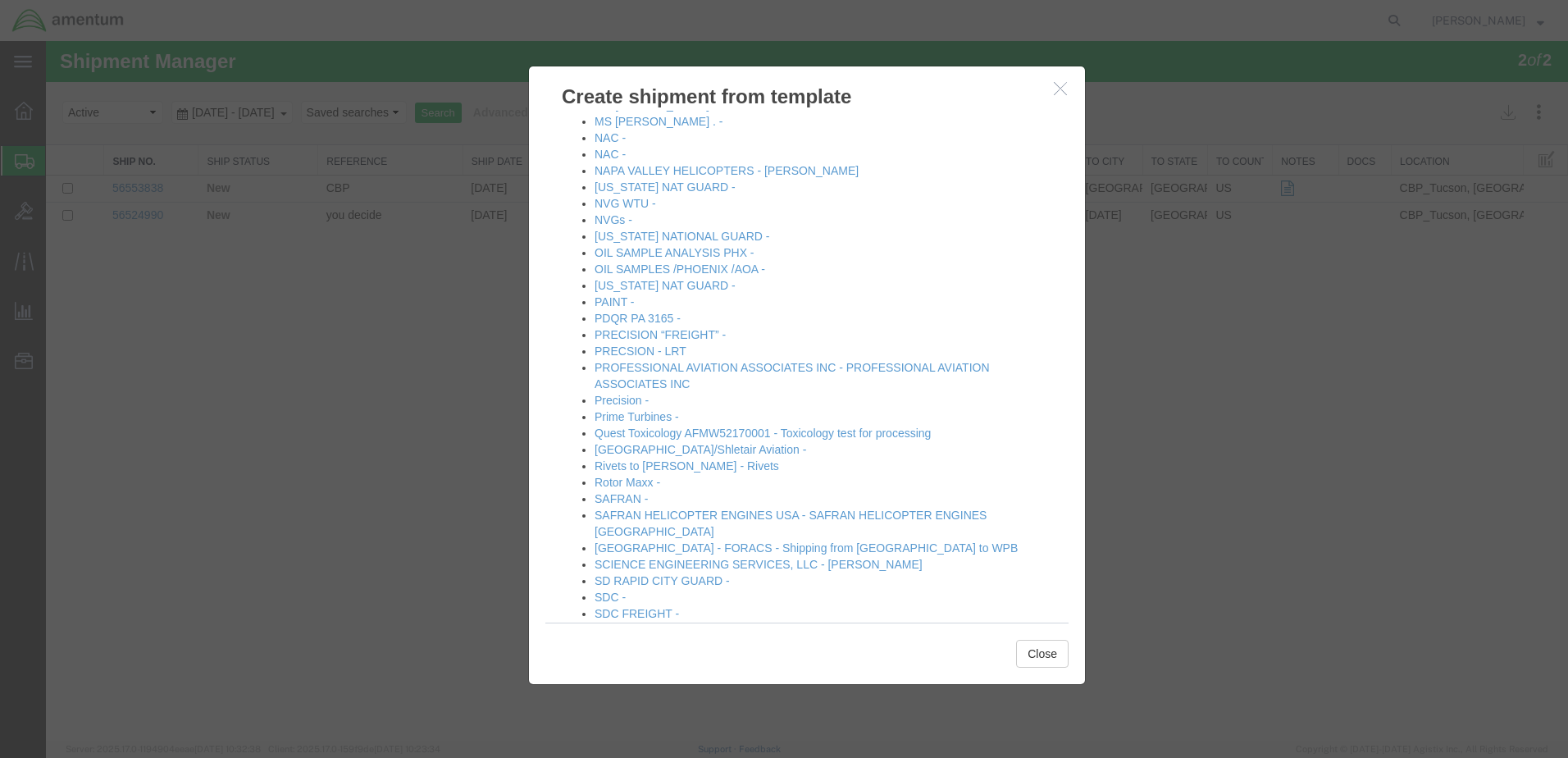
scroll to position [1230, 0]
click at [642, 251] on link "OIL SAMPLE ANALYSIS PHX -" at bounding box center [674, 250] width 160 height 13
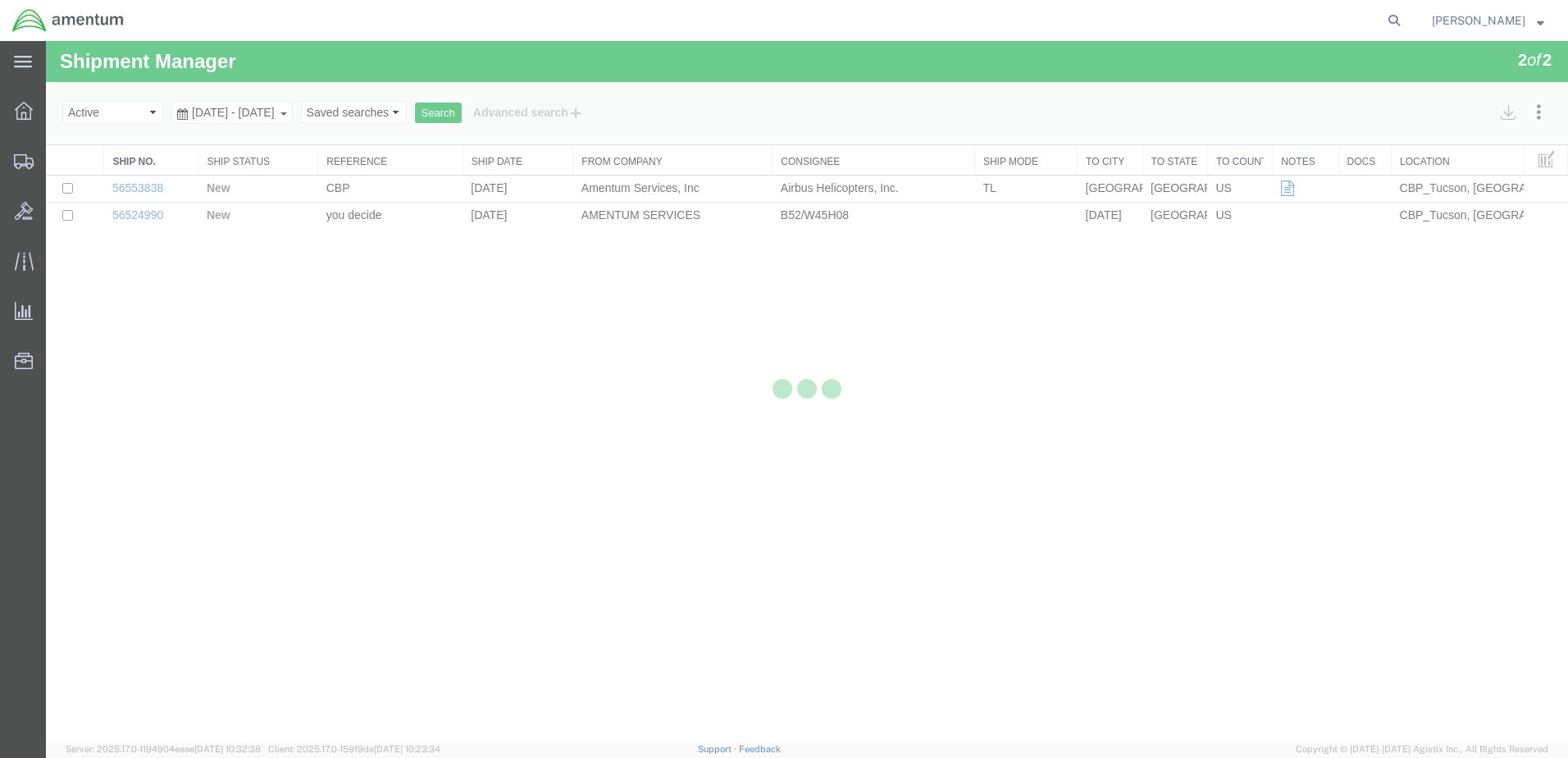
select select "49949"
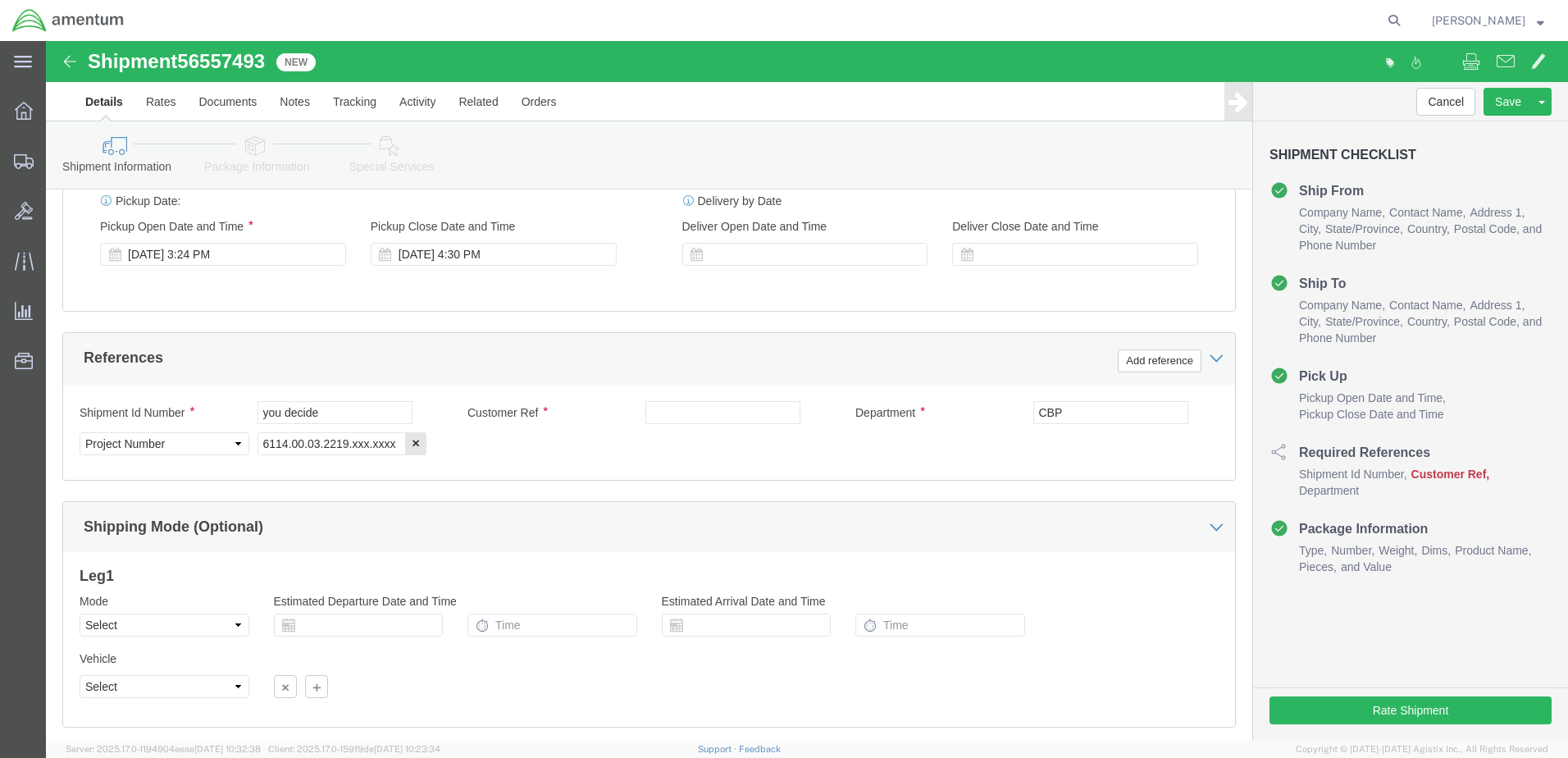
scroll to position [656, 0]
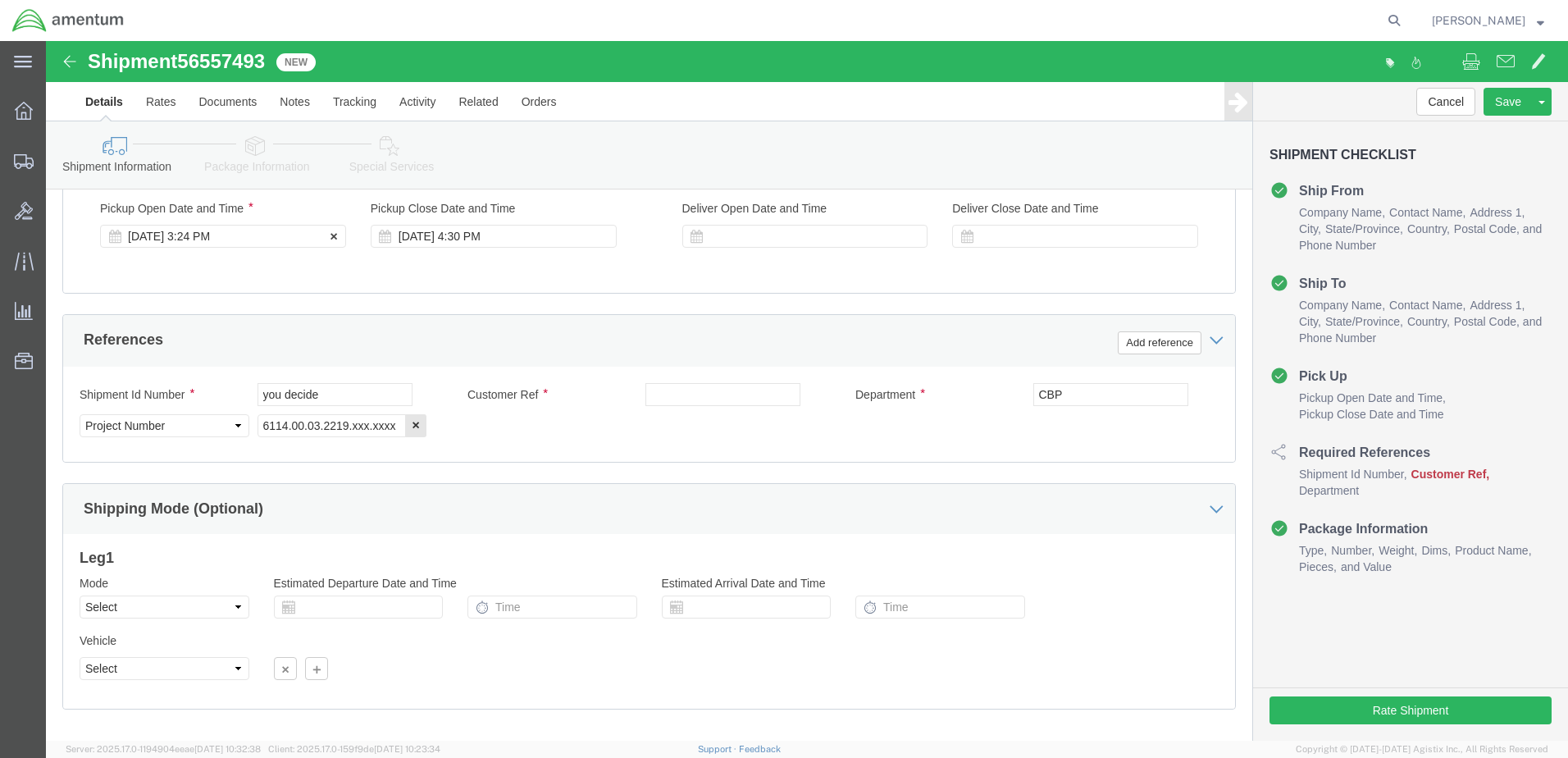
click div "[DATE] 3:24 PM"
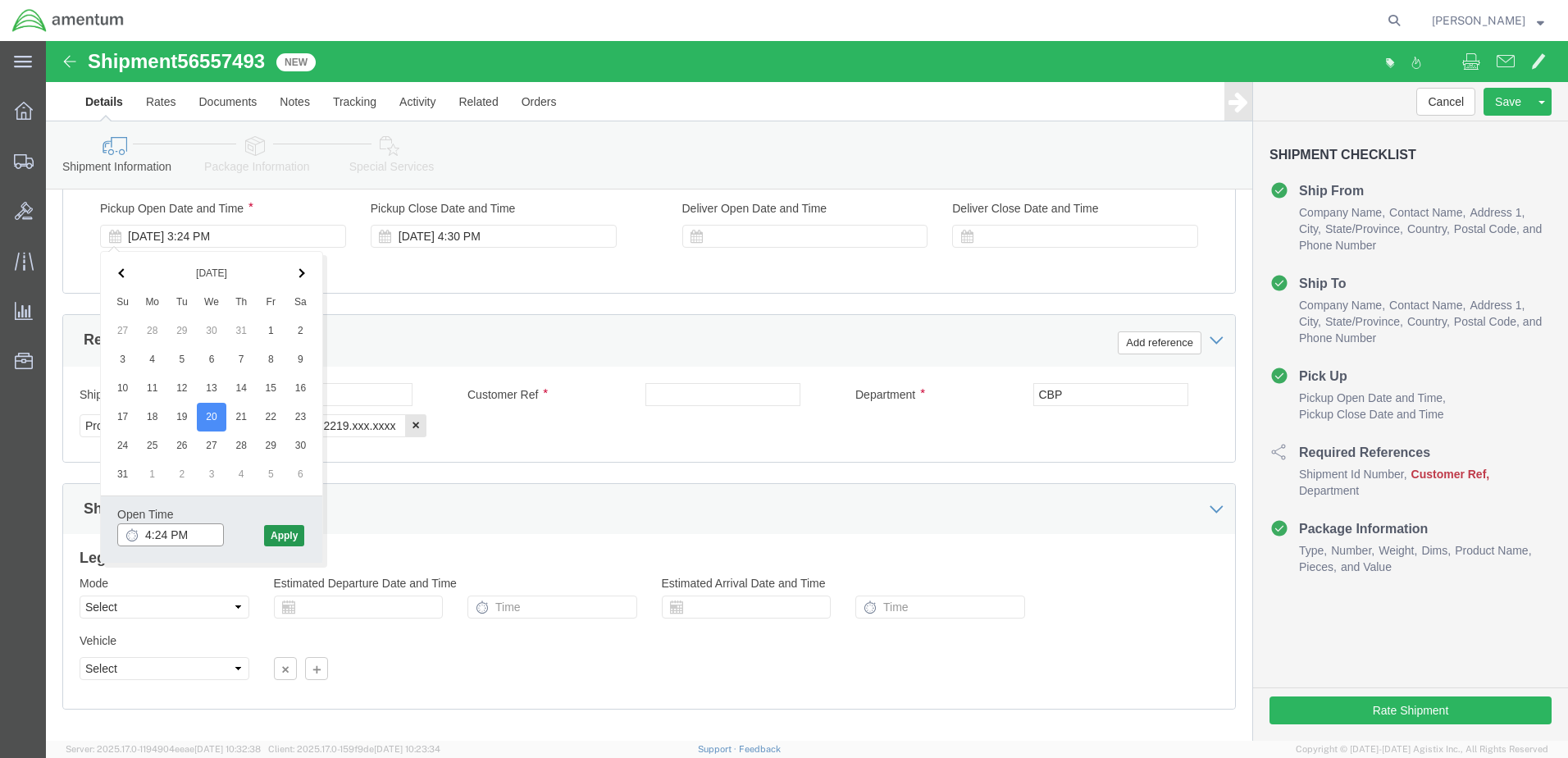
type input "4:24 PM"
drag, startPoint x: 232, startPoint y: 494, endPoint x: 750, endPoint y: 291, distance: 556.4
click button "Apply"
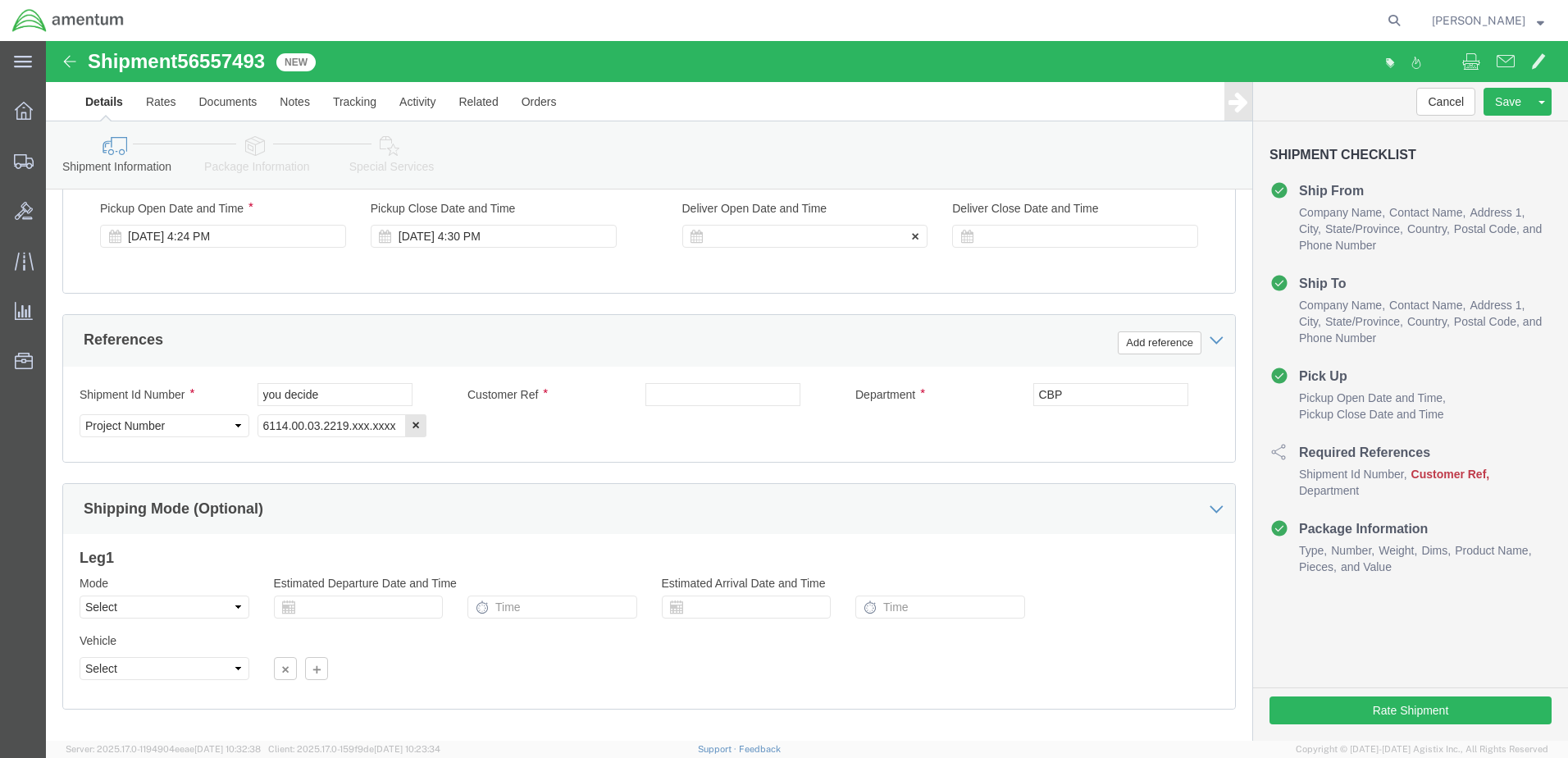
click div
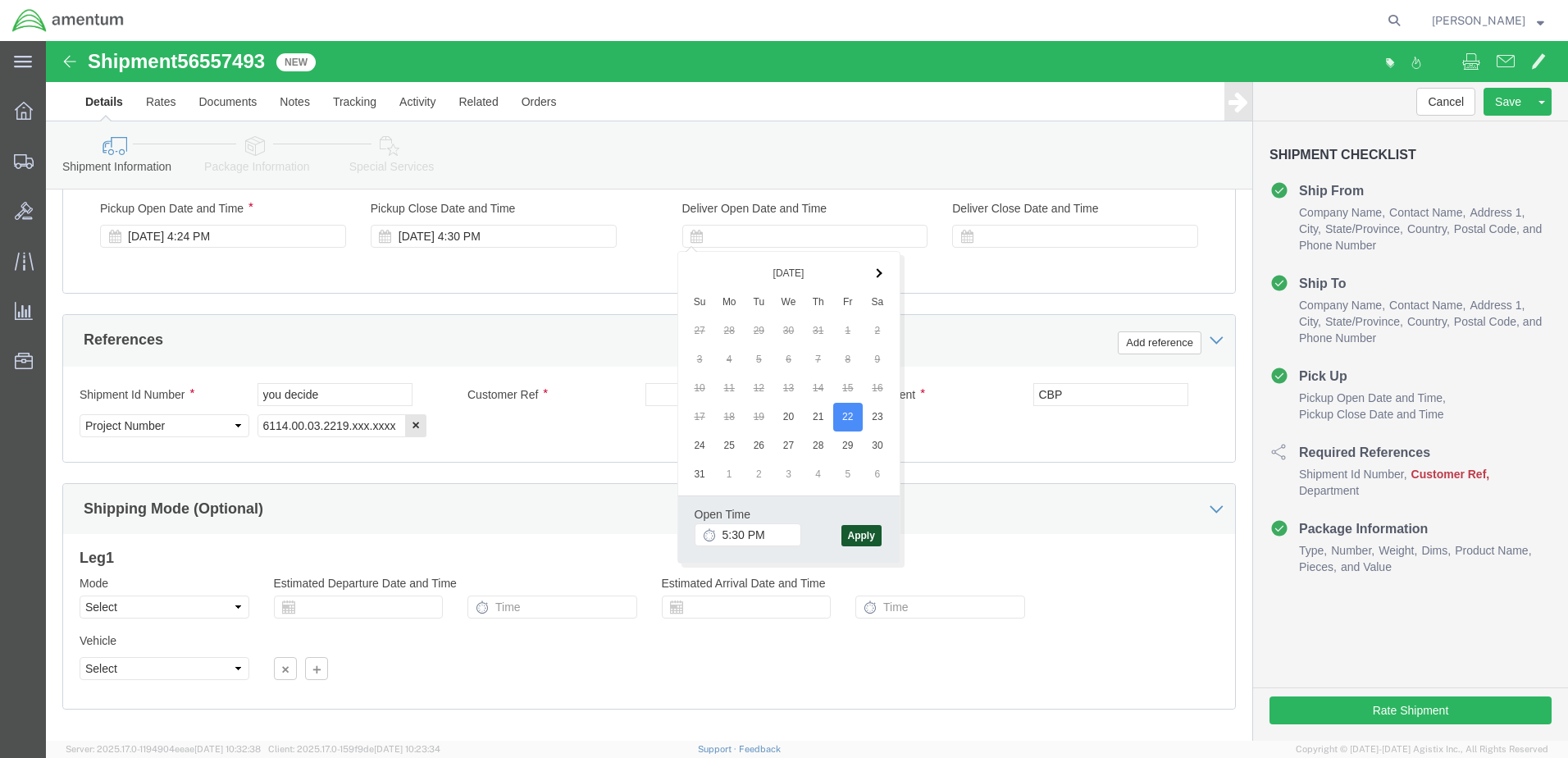
drag, startPoint x: 822, startPoint y: 494, endPoint x: 488, endPoint y: 340, distance: 367.8
click div "Open Time 5:30 PM [DATE] 5:30 PM - [DATE] 5:30 PM Cancel Apply"
drag, startPoint x: 823, startPoint y: 497, endPoint x: 795, endPoint y: 476, distance: 35.0
click button "Apply"
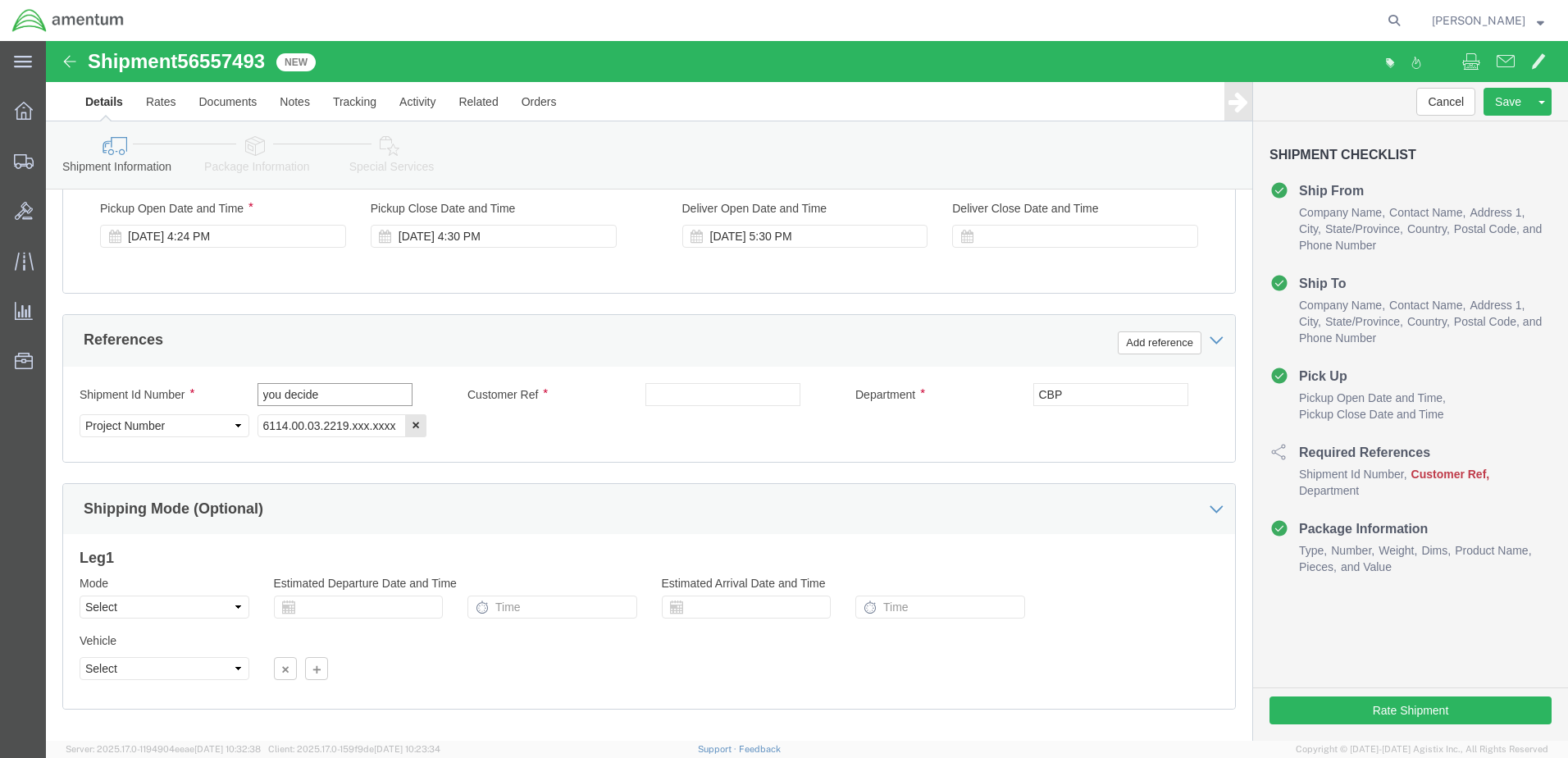
drag, startPoint x: 284, startPoint y: 345, endPoint x: 82, endPoint y: 323, distance: 203.2
click div "Shipment Id Number you decide Customer Ref Department CBP Select Account Type A…"
drag, startPoint x: 301, startPoint y: 349, endPoint x: 108, endPoint y: 338, distance: 193.3
click div "Shipment Id Number AC SAMPLE Customer Ref Department CBP Select Account Type Ac…"
type input "AC SAMPLE"
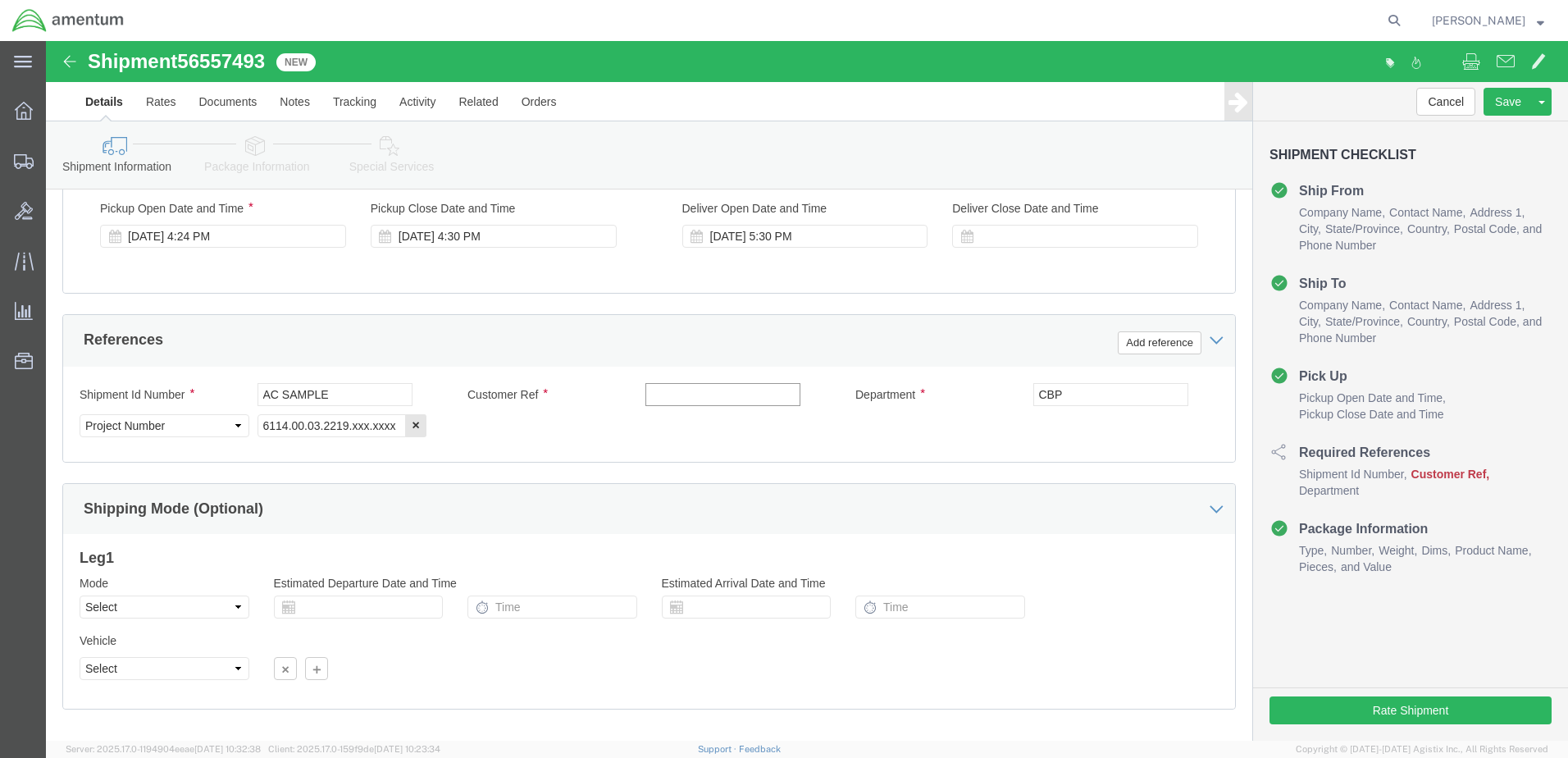
paste input "AC SAMPLE"
type input "AC SAMPLE"
click input "6114.00.03.2219.xxx.xxxx"
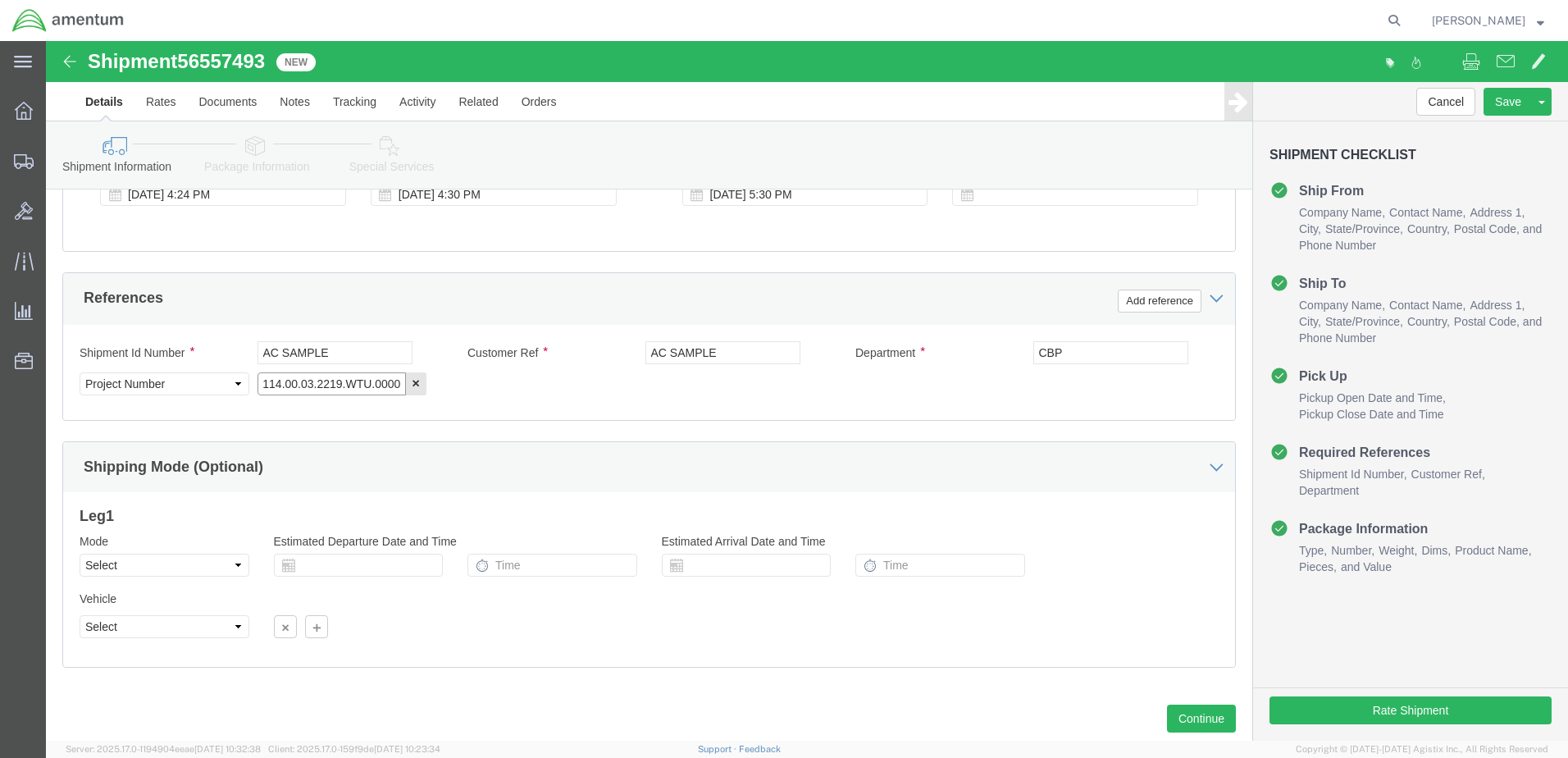
scroll to position [740, 0]
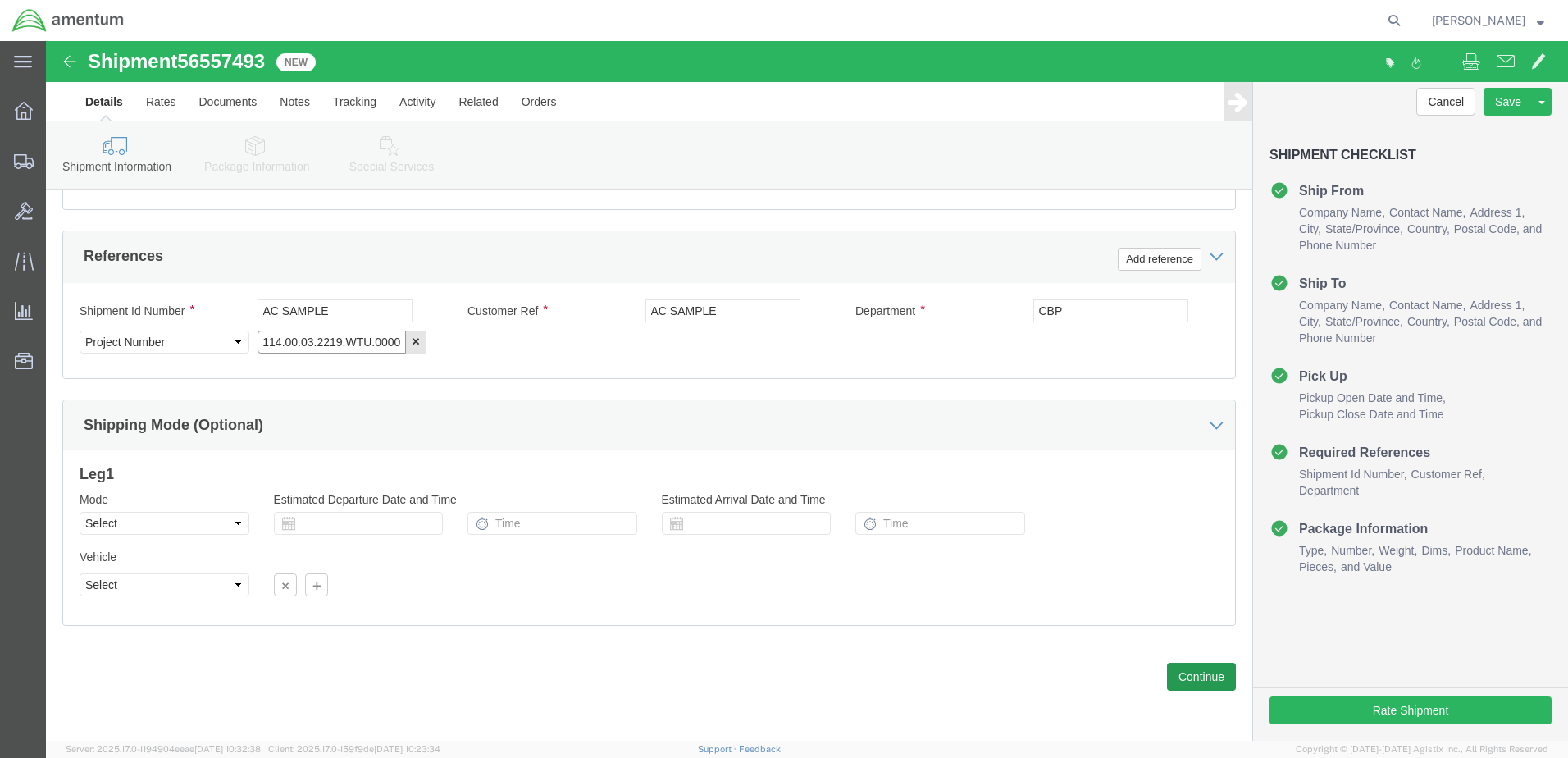
type input "6114.00.03.2219.WTU.0000"
click button "Continue"
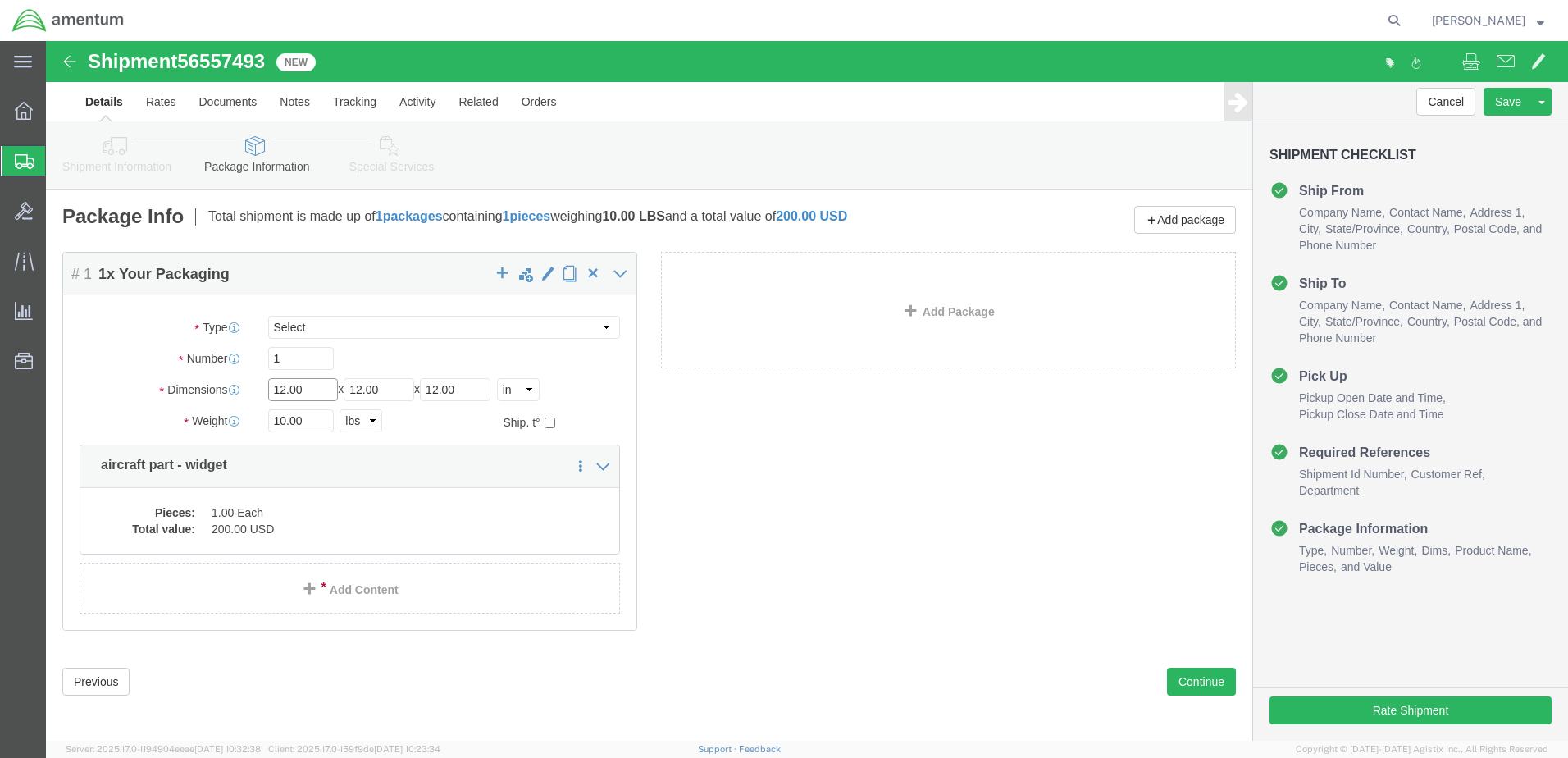
drag, startPoint x: 274, startPoint y: 356, endPoint x: 56, endPoint y: 353, distance: 218.0
click div "Dimensions Length 12.00 x Width 12.00 x Height 12.00 Select cm ft in"
type input "10"
type input "8"
type input "4"
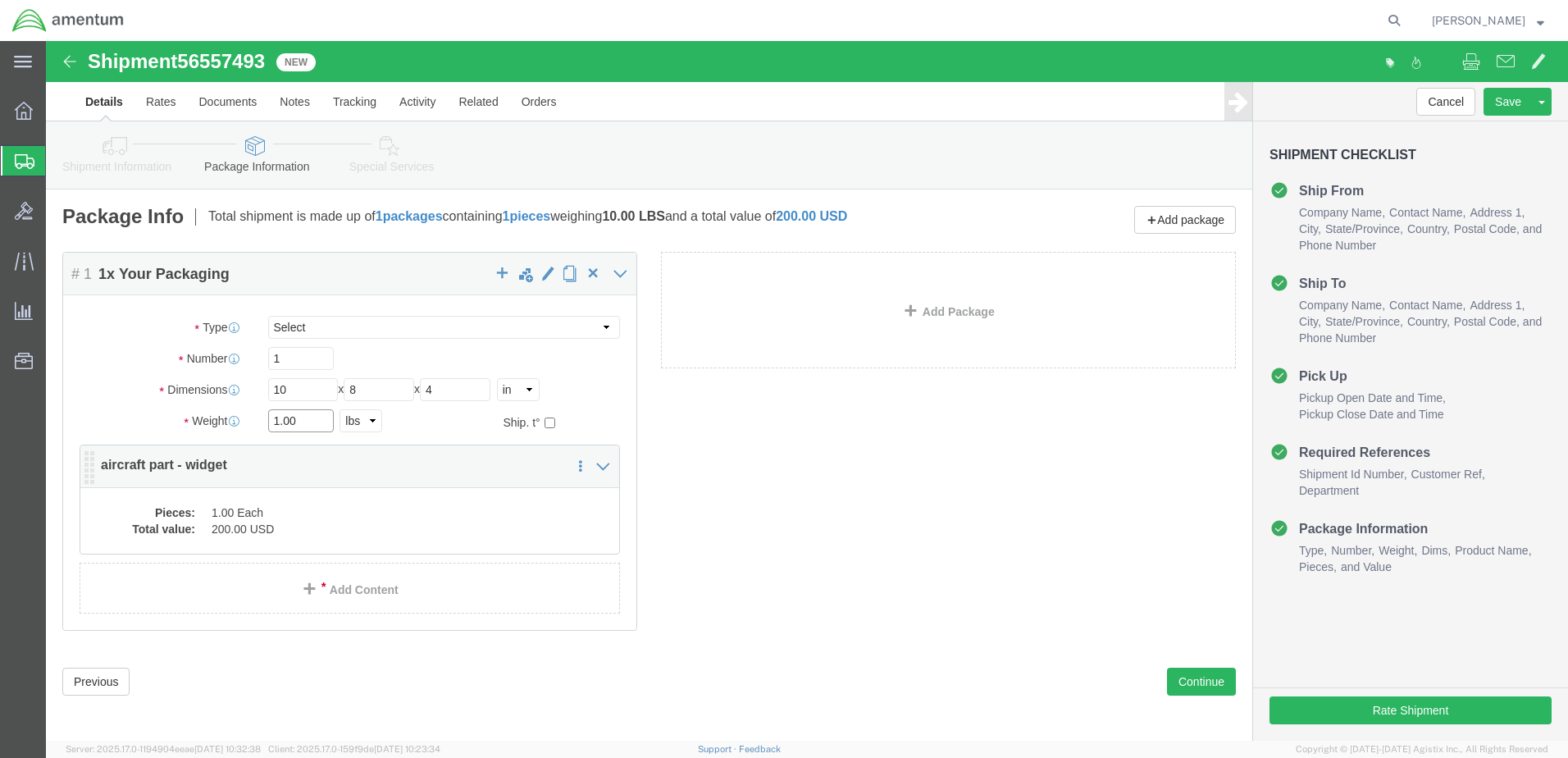
type input "1.00"
click dd "1.00 Each"
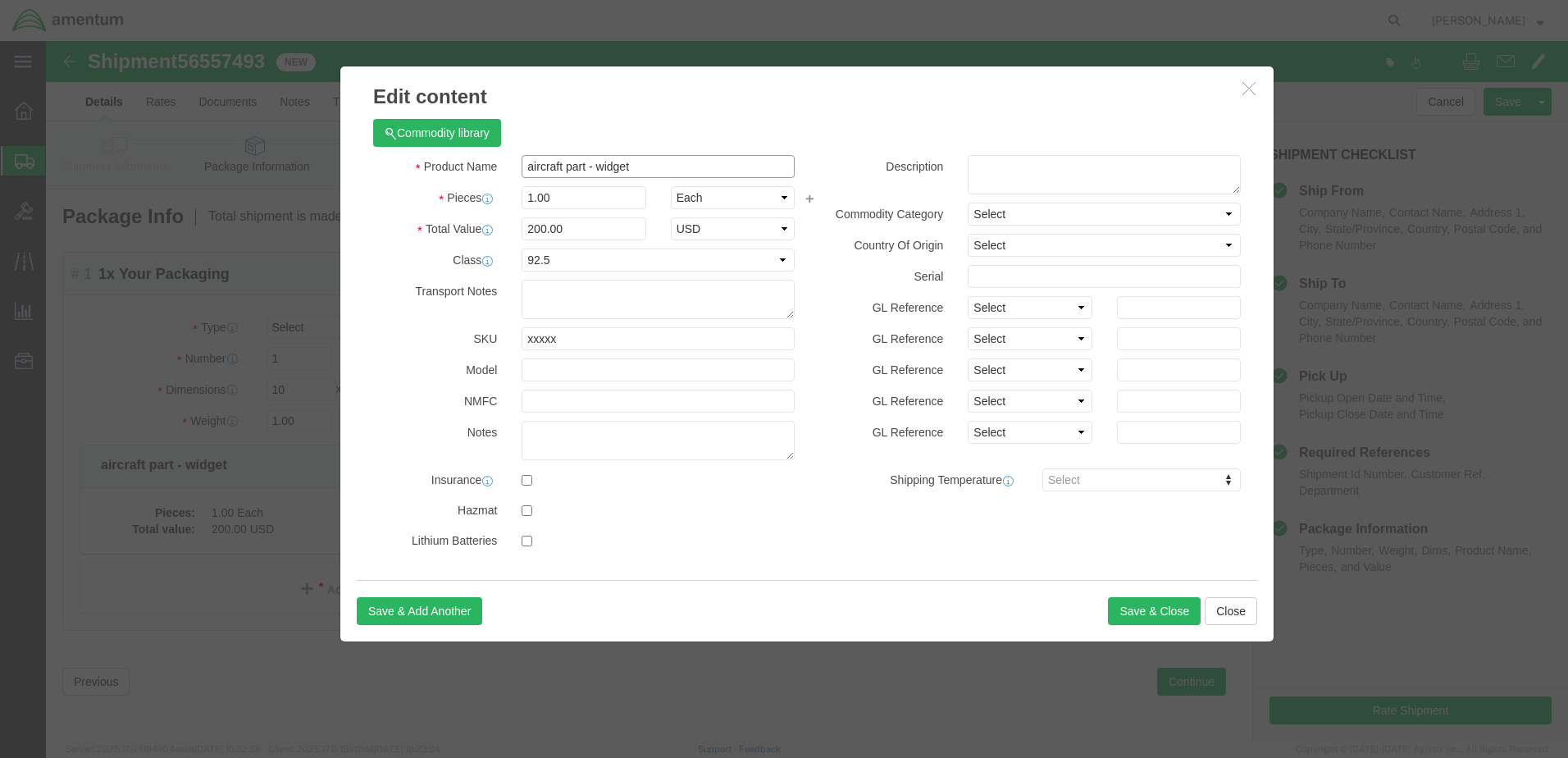
drag, startPoint x: 593, startPoint y: 124, endPoint x: 120, endPoint y: 123, distance: 473.0
click div "Edit content Commodity library Product Name aircraft part - widget Pieces 1.00 …"
paste input "AC SAMPLE"
type input "AC SAMPLE"
type input "50.00"
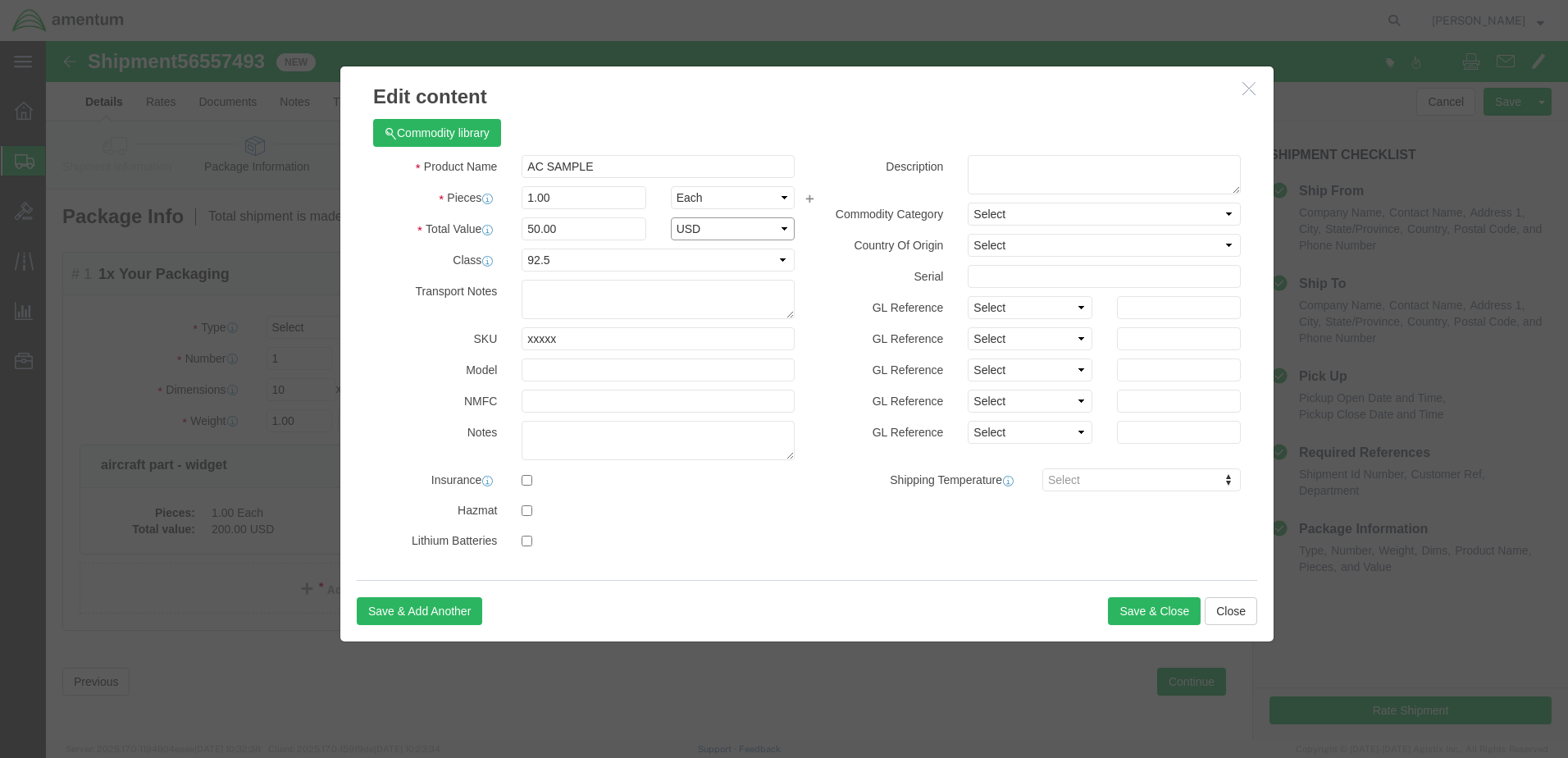
select select "USD"
click select "Select 50 55 60 65 70 85 92.5 100 125 175 250 300 400"
select select "175"
click select "Select 50 55 60 65 70 85 92.5 100 125 175 250 300 400"
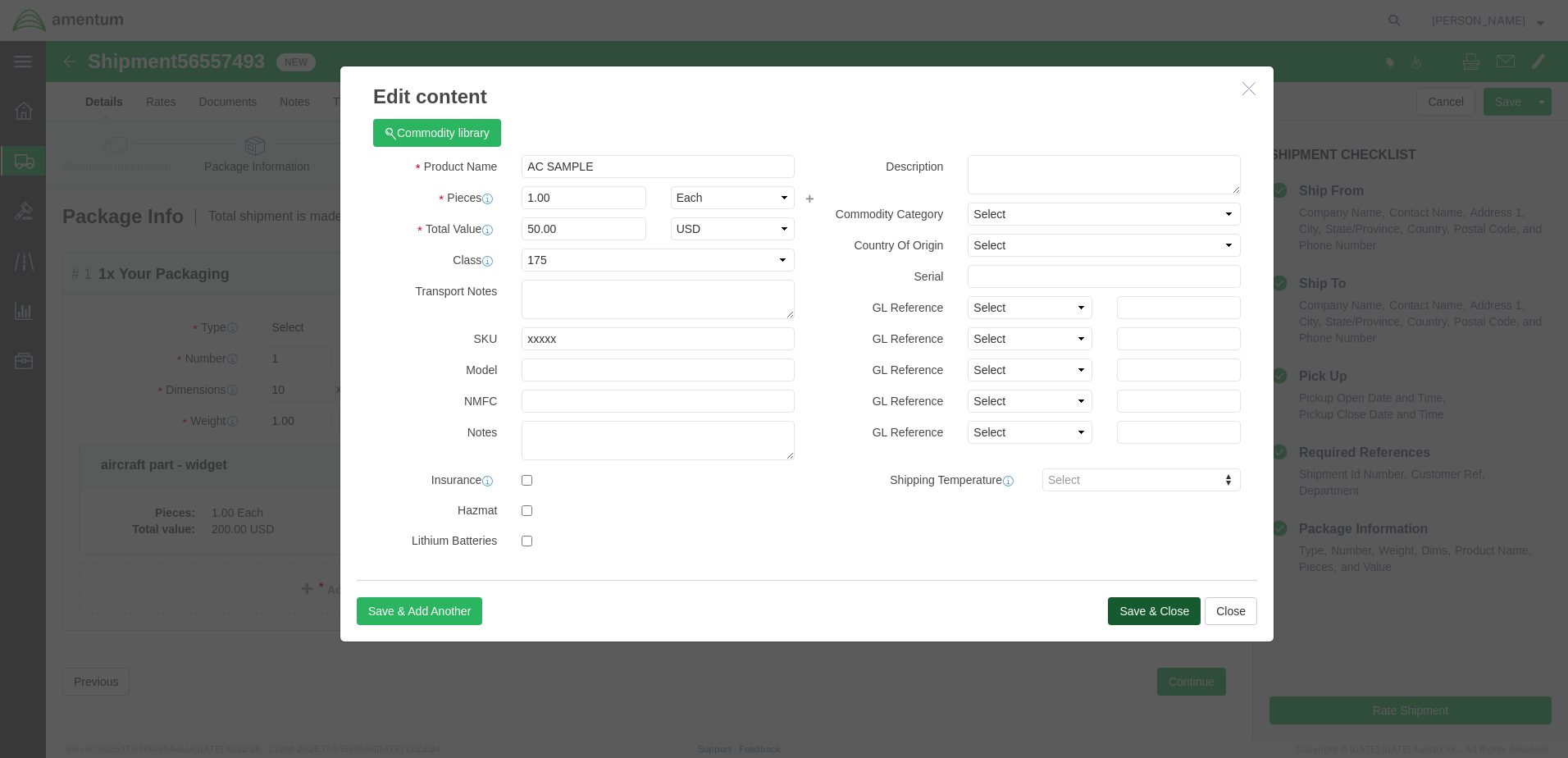
click button "Save & Close"
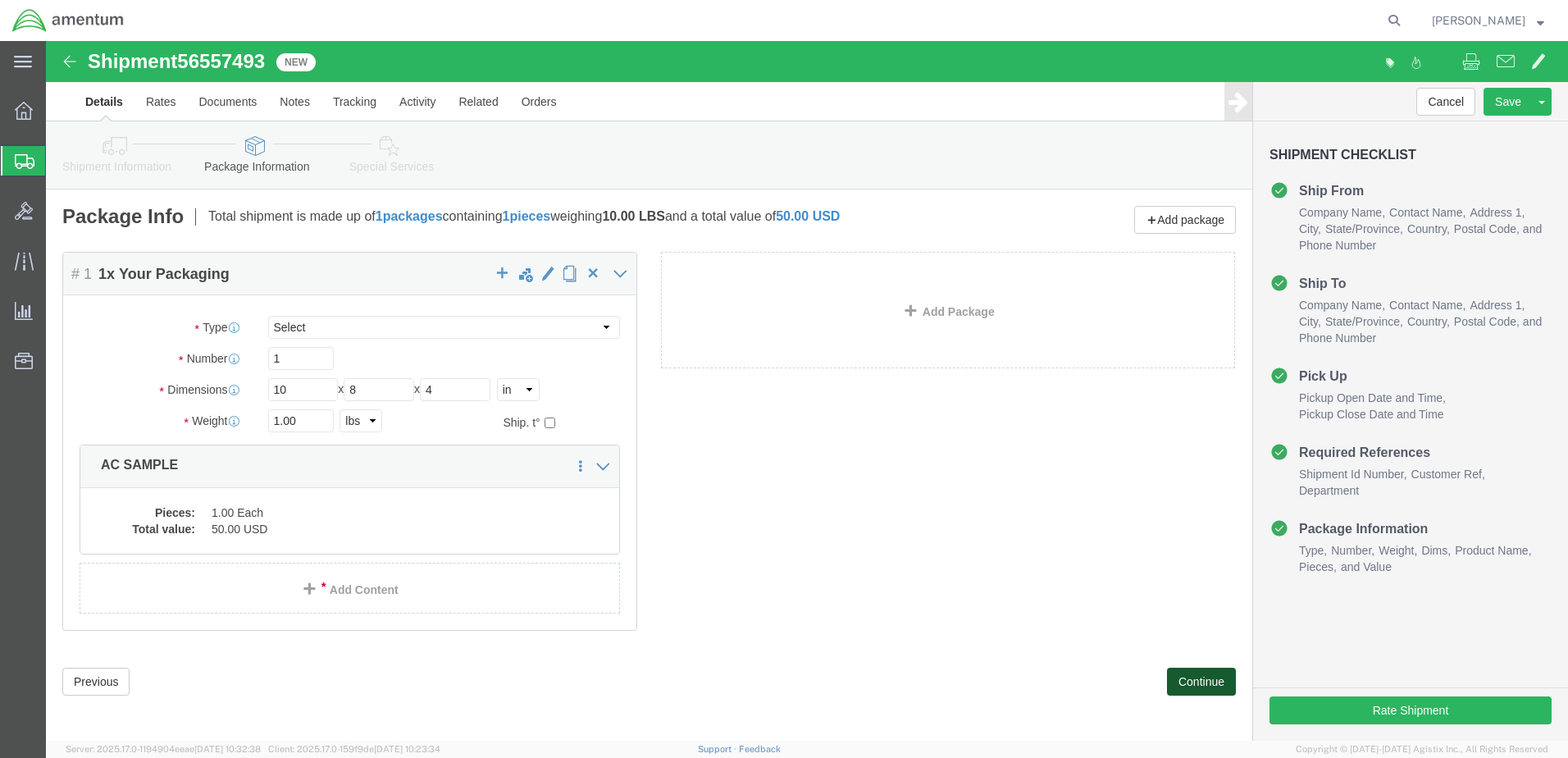
click button "Continue"
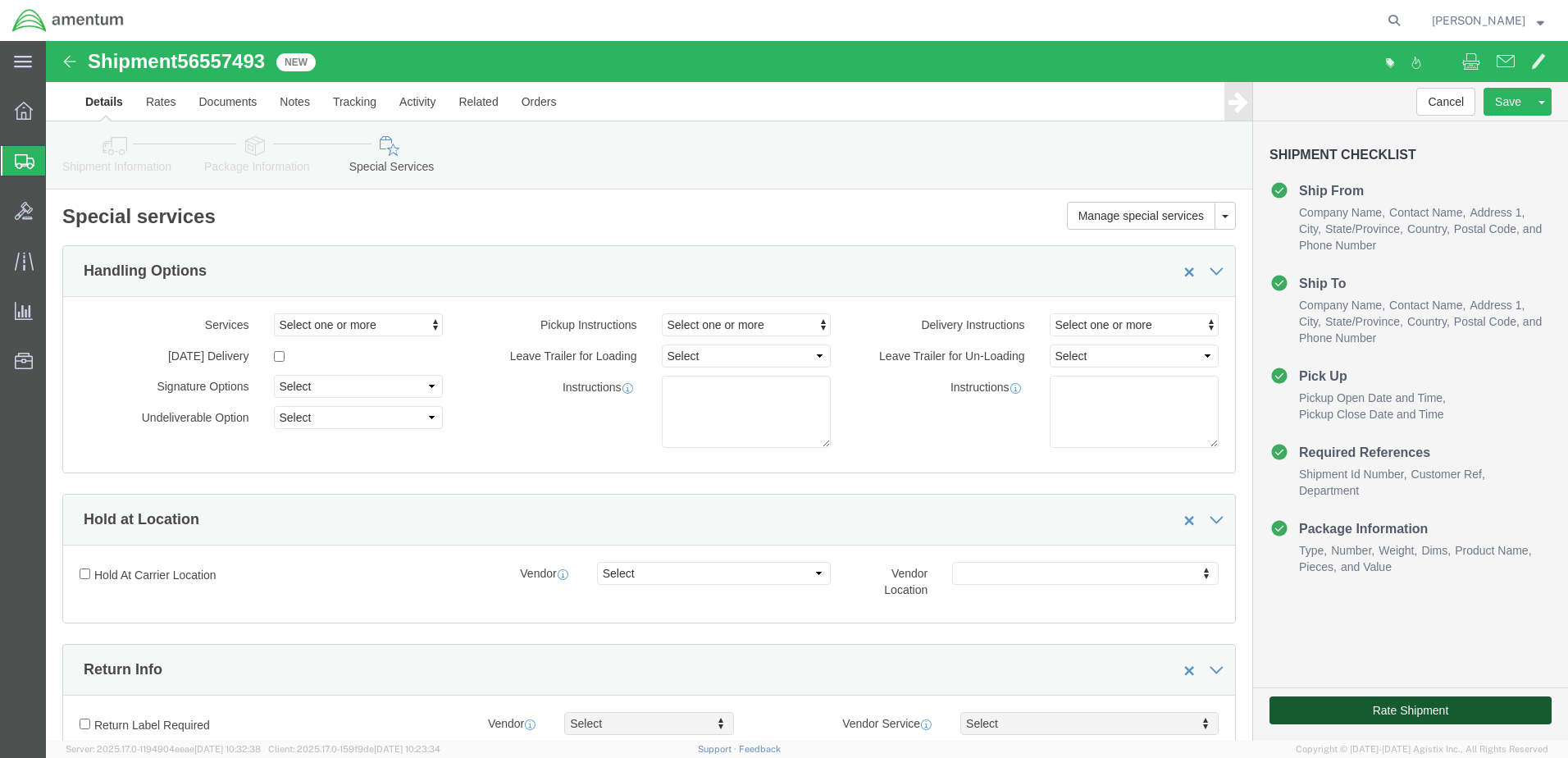
click button "Rate Shipment"
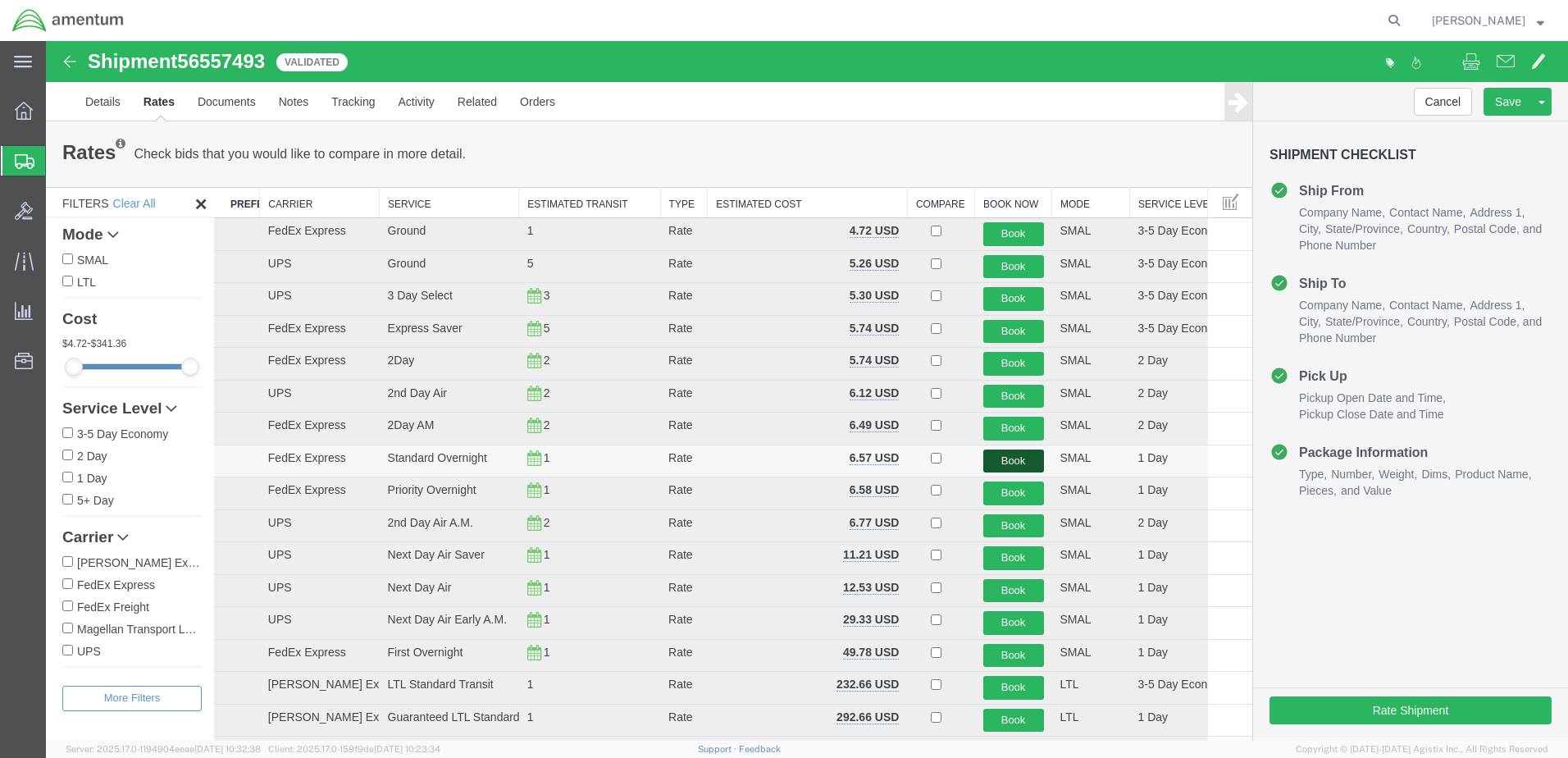
click at [990, 461] on button "Book" at bounding box center [1013, 461] width 60 height 24
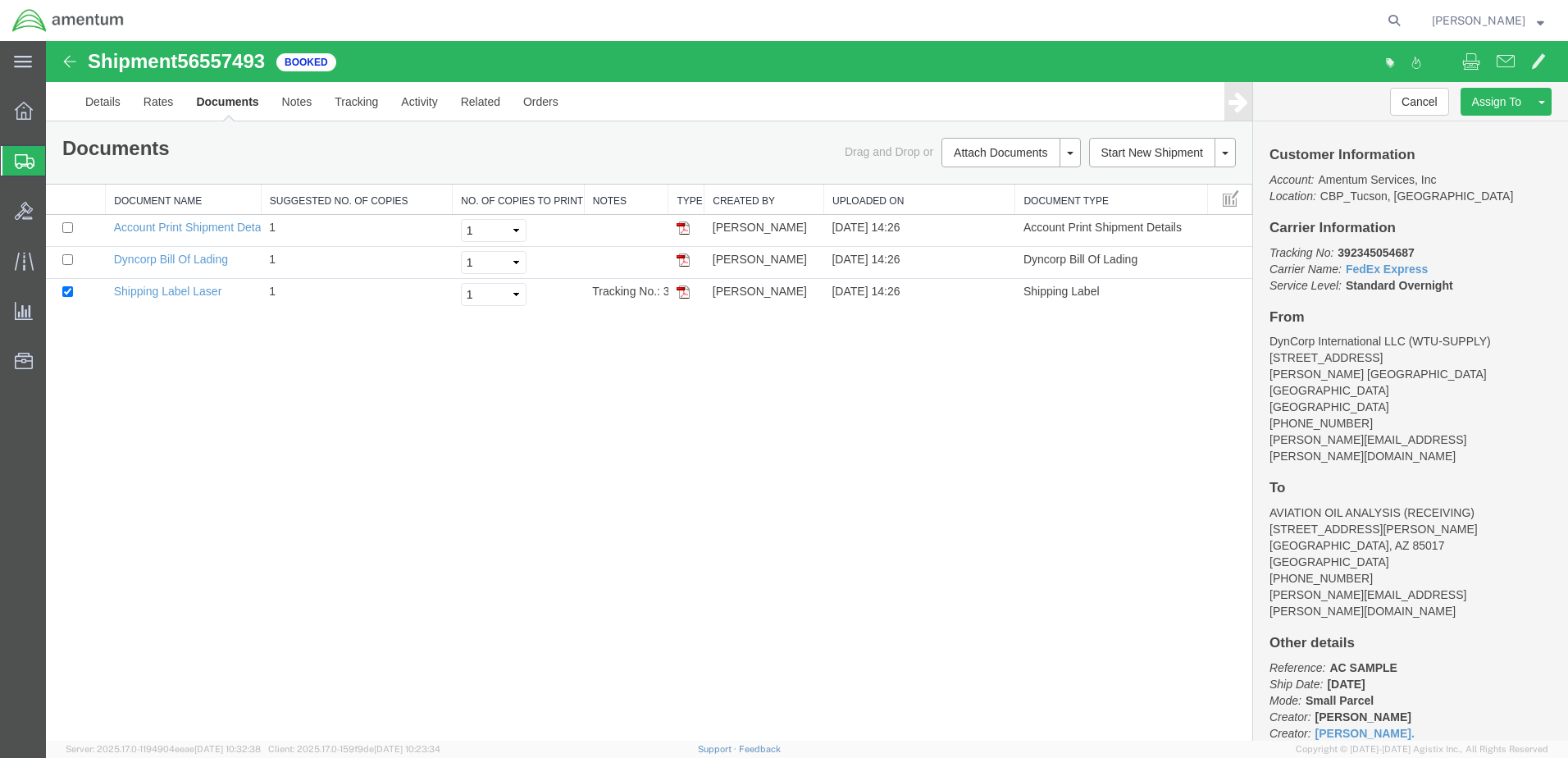
drag, startPoint x: 678, startPoint y: 291, endPoint x: 825, endPoint y: 337, distance: 154.0
click at [678, 291] on img at bounding box center [683, 292] width 13 height 13
